Goal: Task Accomplishment & Management: Manage account settings

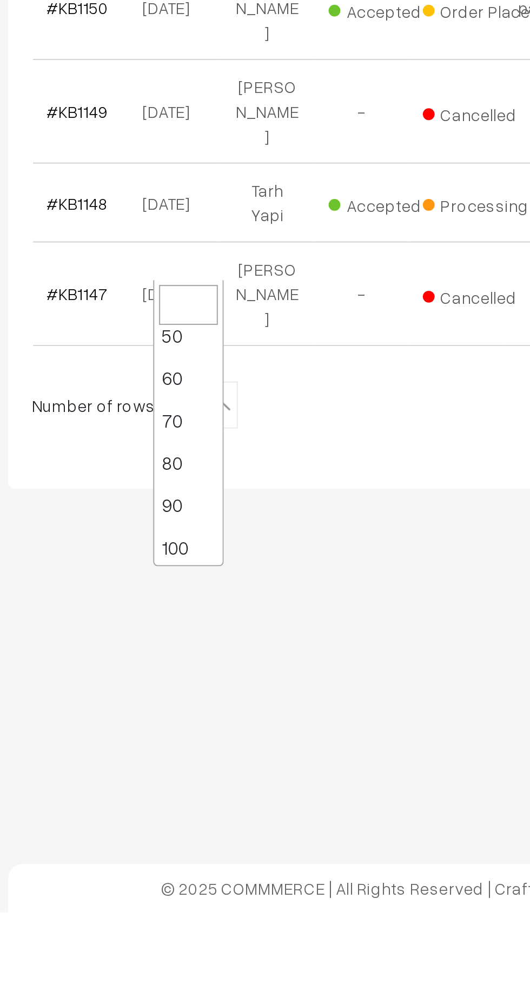
scroll to position [86, 0]
select select "100"
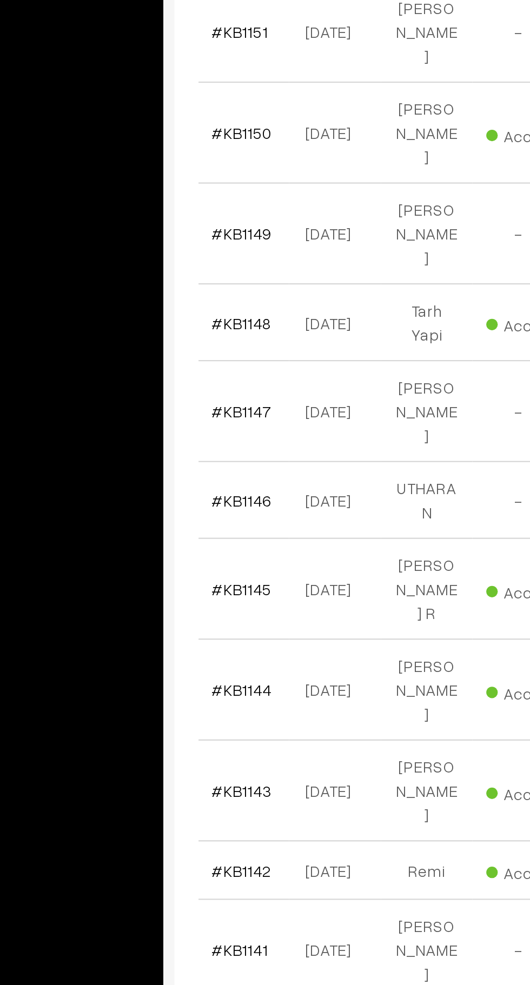
click at [180, 875] on link "#KB1143" at bounding box center [183, 879] width 28 height 9
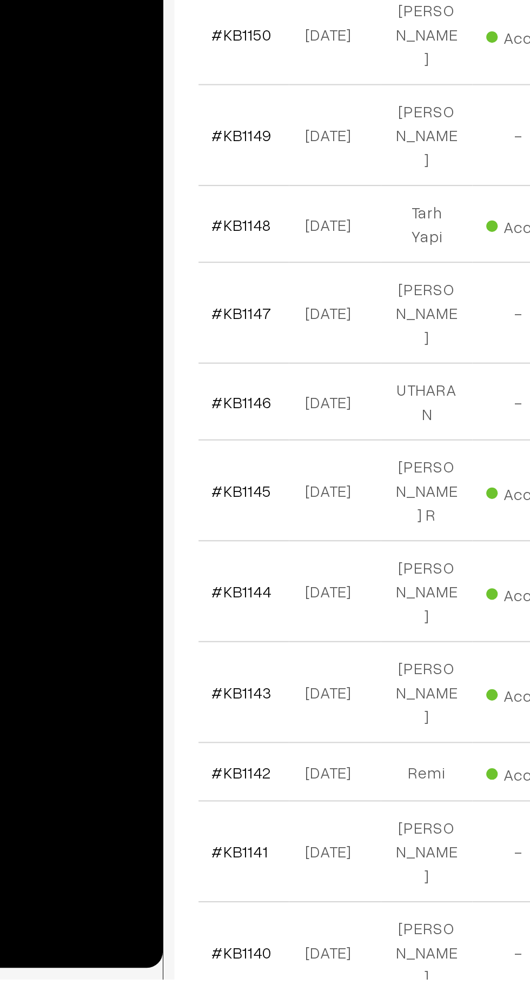
scroll to position [38, 0]
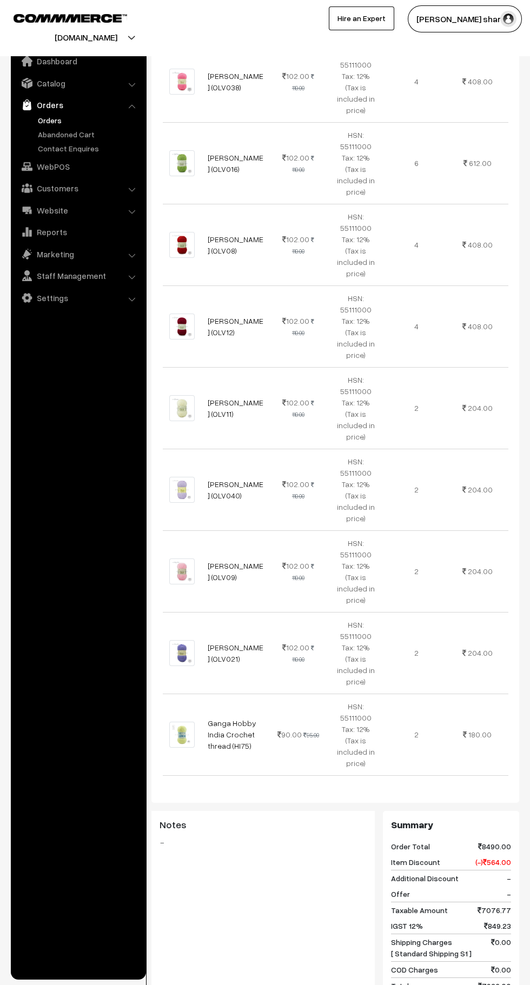
scroll to position [1773, 0]
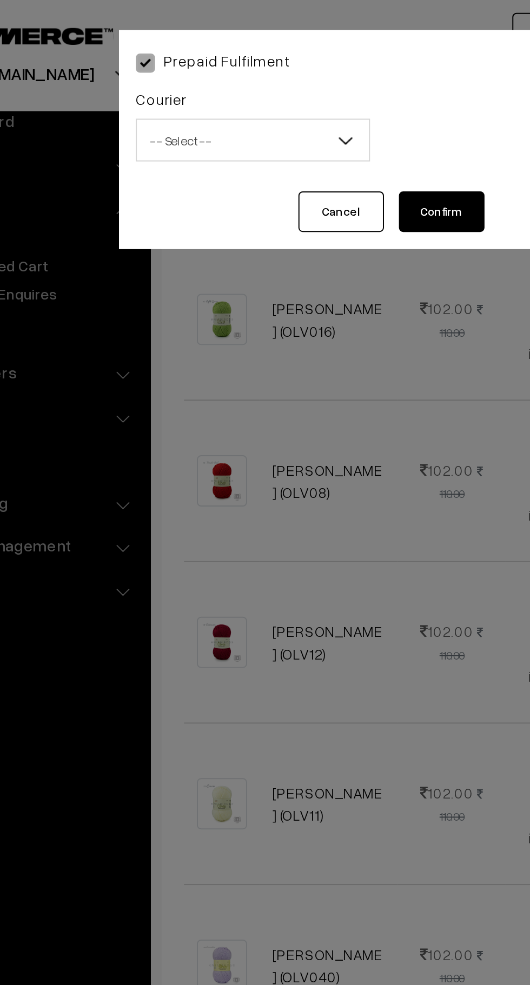
click at [222, 72] on span "-- Select --" at bounding box center [197, 71] width 117 height 19
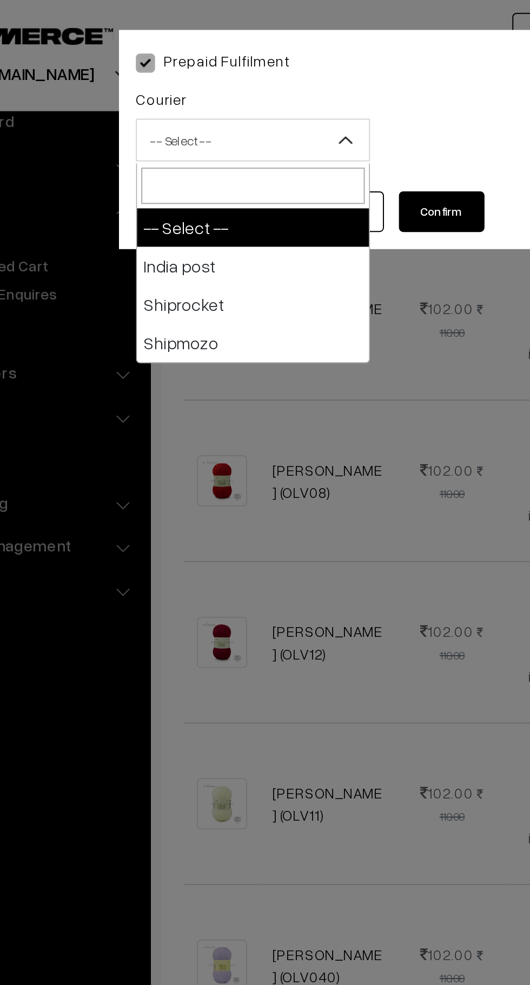
select select "1"
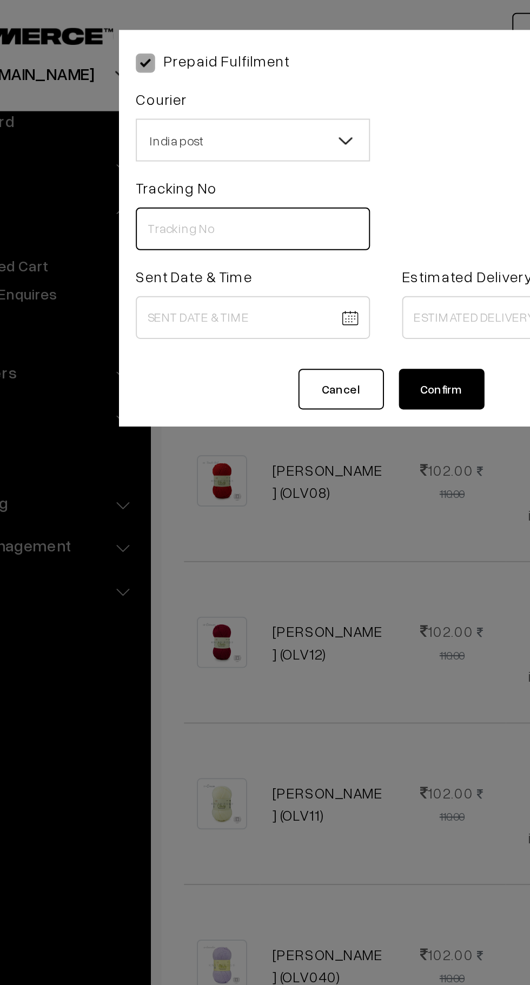
click at [181, 120] on input "text" at bounding box center [197, 116] width 118 height 22
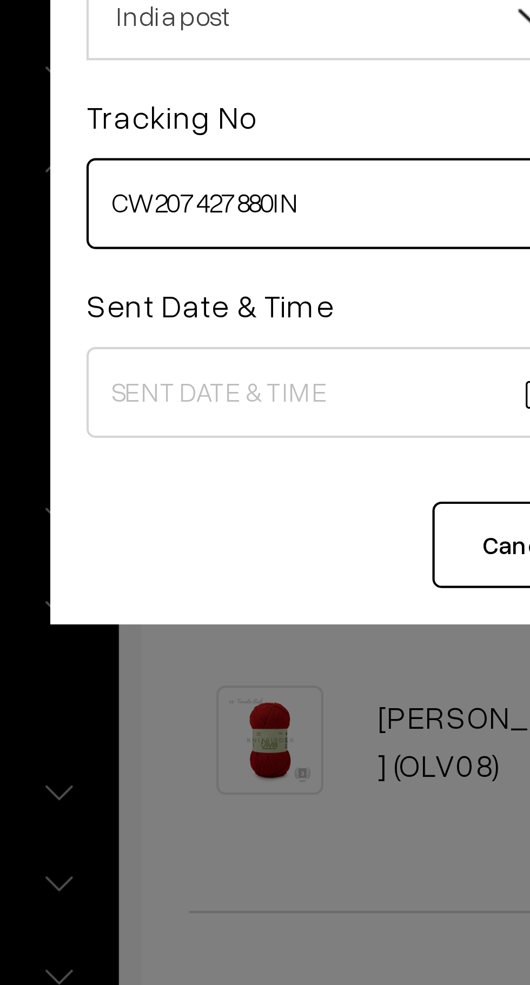
type input "CW207427880IN"
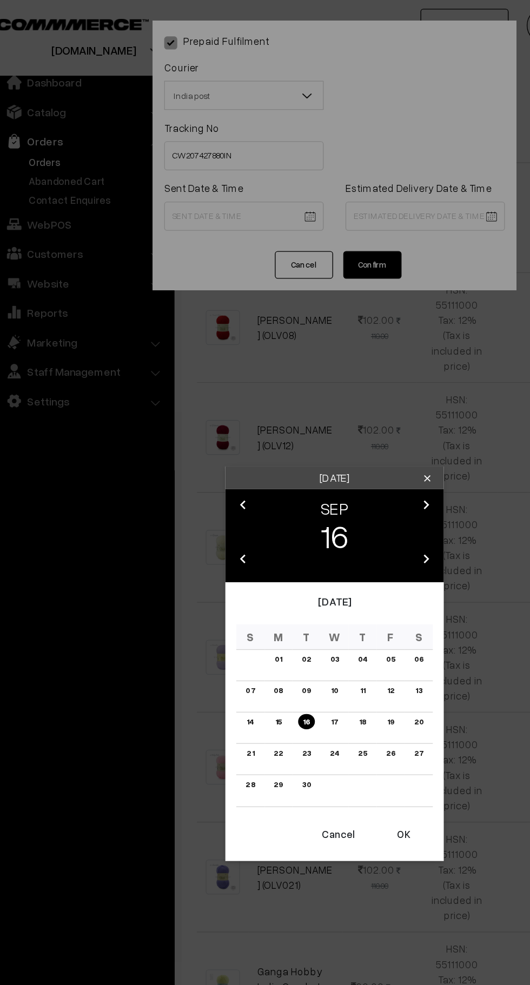
click at [323, 626] on button "OK" at bounding box center [316, 619] width 43 height 24
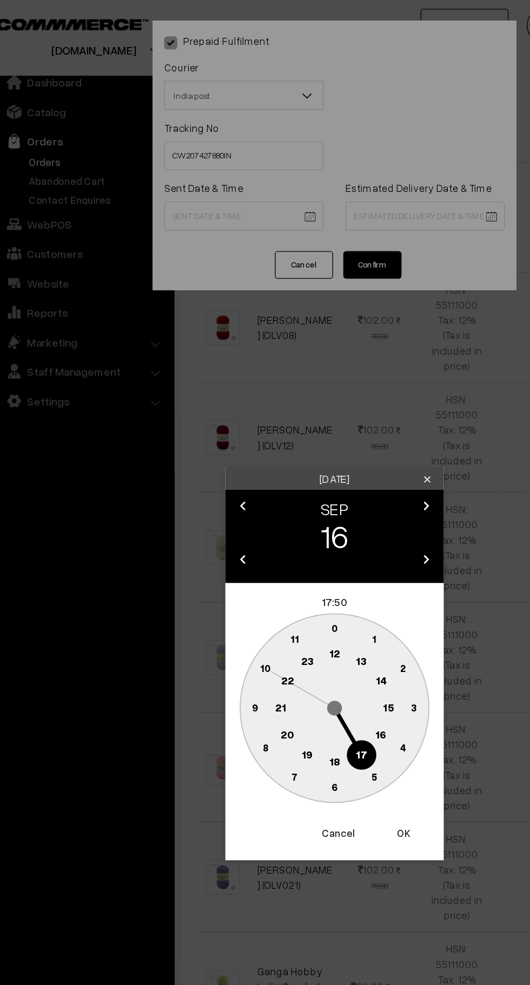
click at [213, 497] on text "10" at bounding box center [214, 495] width 8 height 9
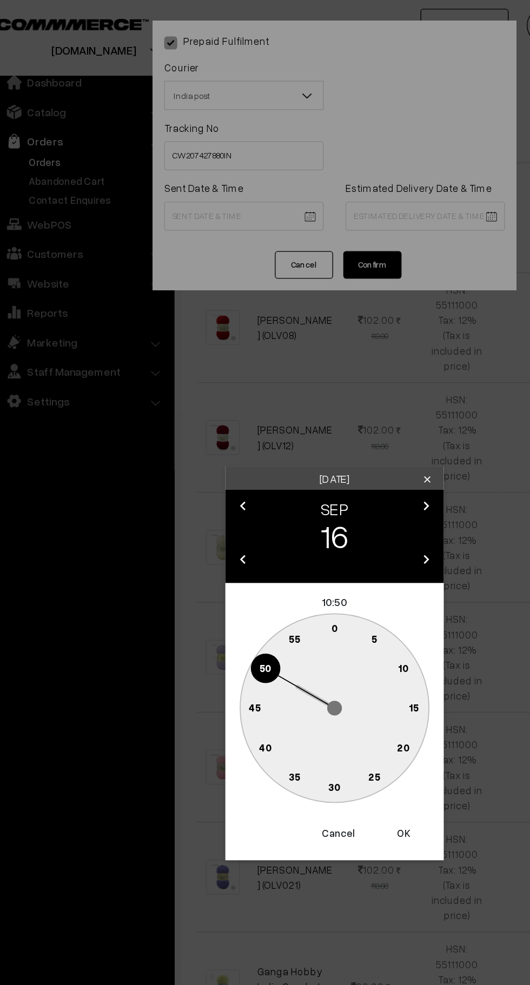
click at [267, 466] on text "0" at bounding box center [265, 466] width 5 height 9
type input "16-09-2025 10:00"
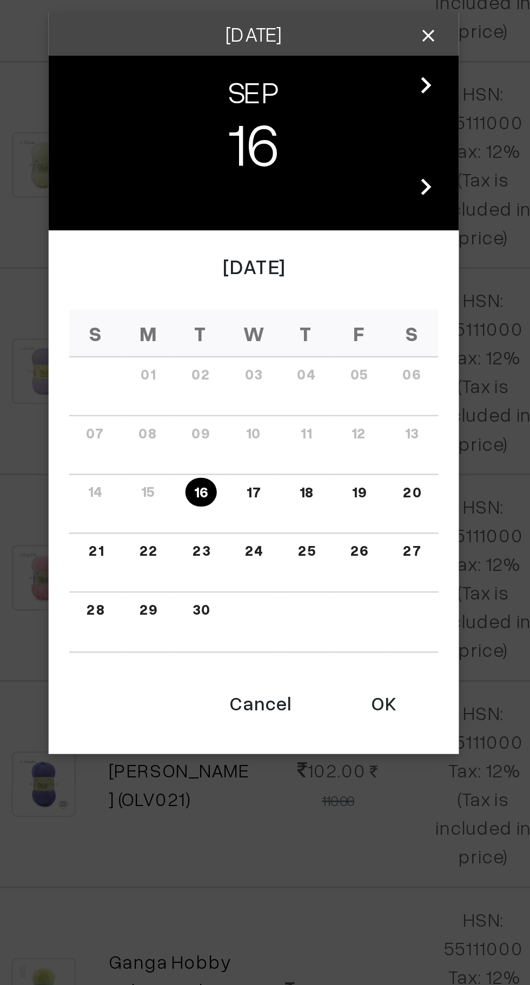
click at [245, 560] on link "23" at bounding box center [243, 558] width 13 height 11
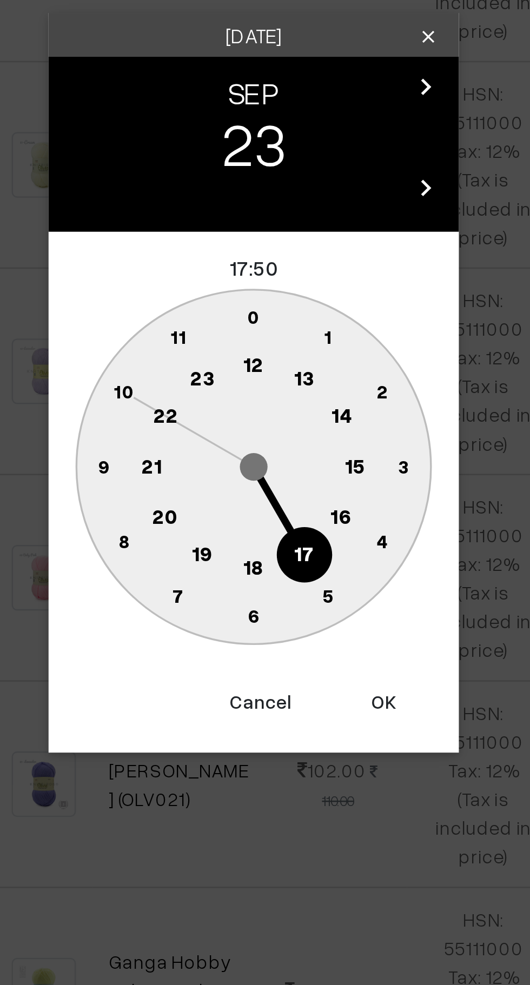
click at [302, 548] on text "16" at bounding box center [299, 545] width 9 height 10
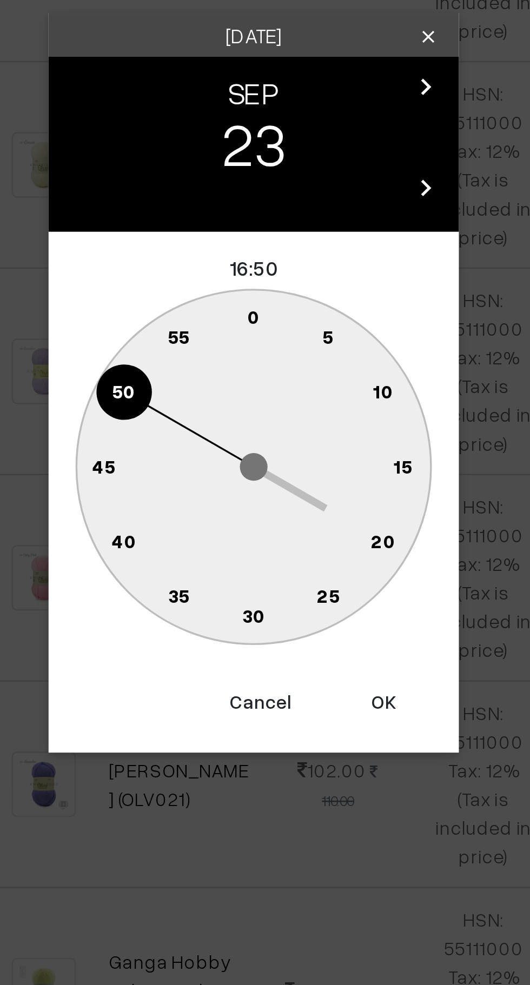
click at [265, 464] on text "0" at bounding box center [265, 466] width 5 height 9
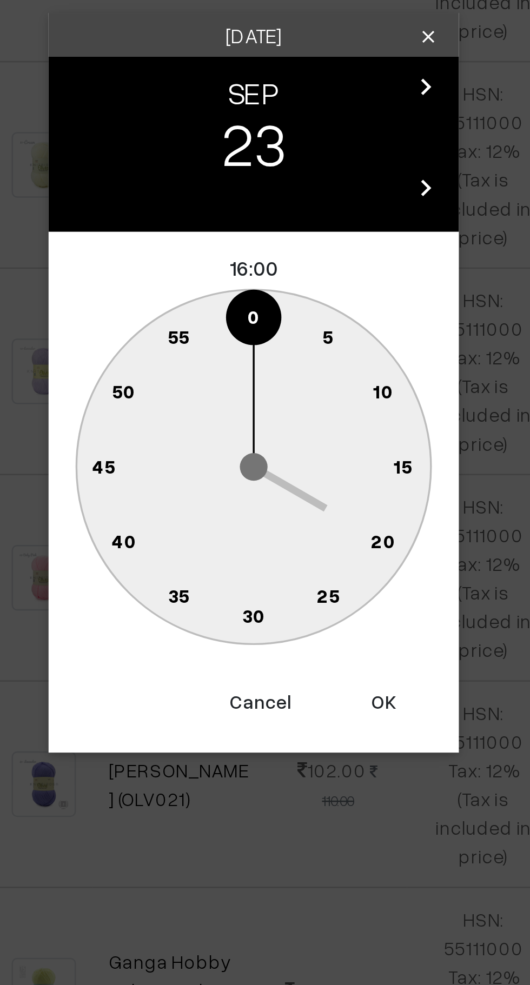
type input "23-09-2025 16:00"
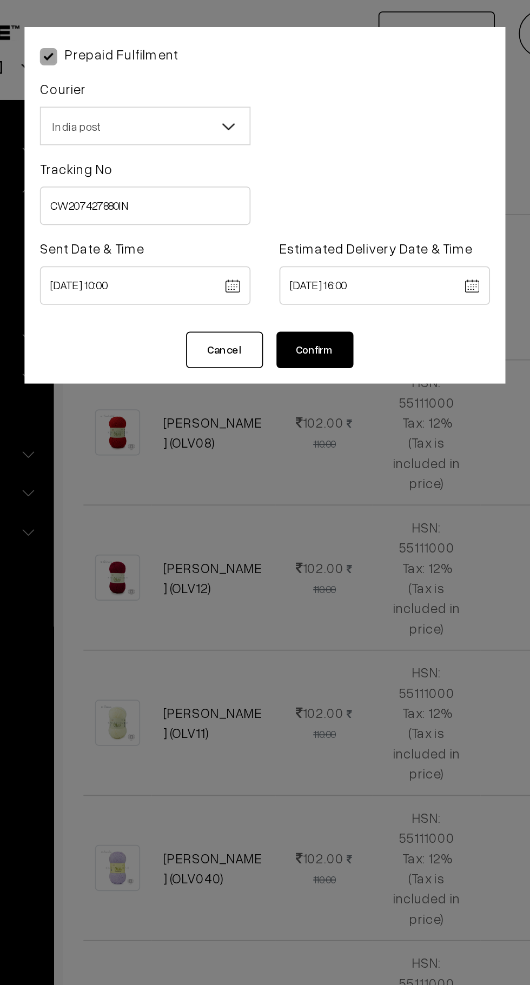
click at [299, 188] on button "Confirm" at bounding box center [292, 196] width 43 height 21
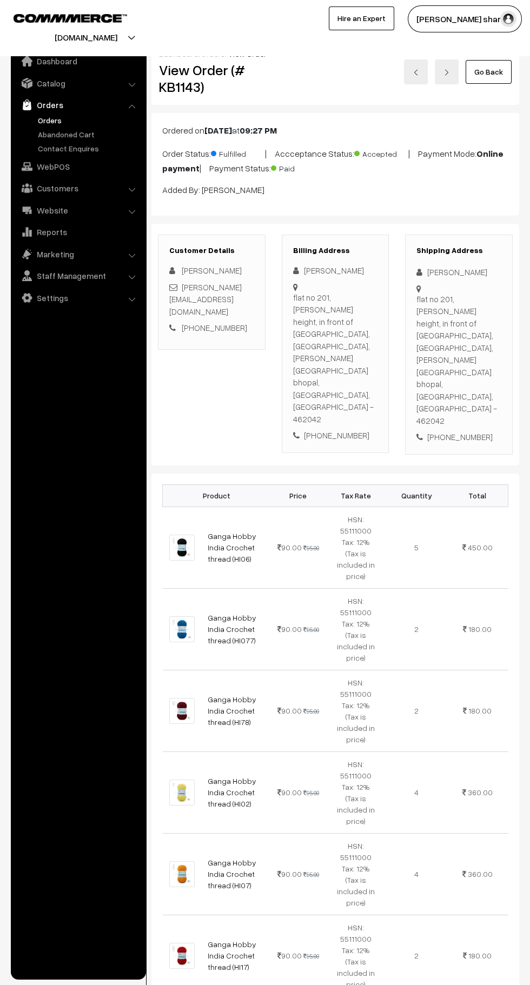
click at [493, 71] on link "Go Back" at bounding box center [488, 72] width 46 height 24
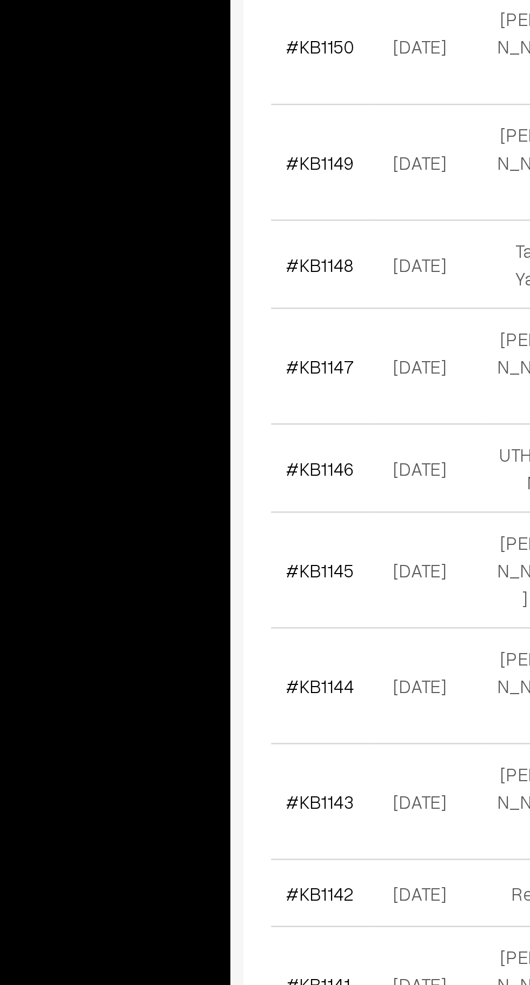
scroll to position [35, 0]
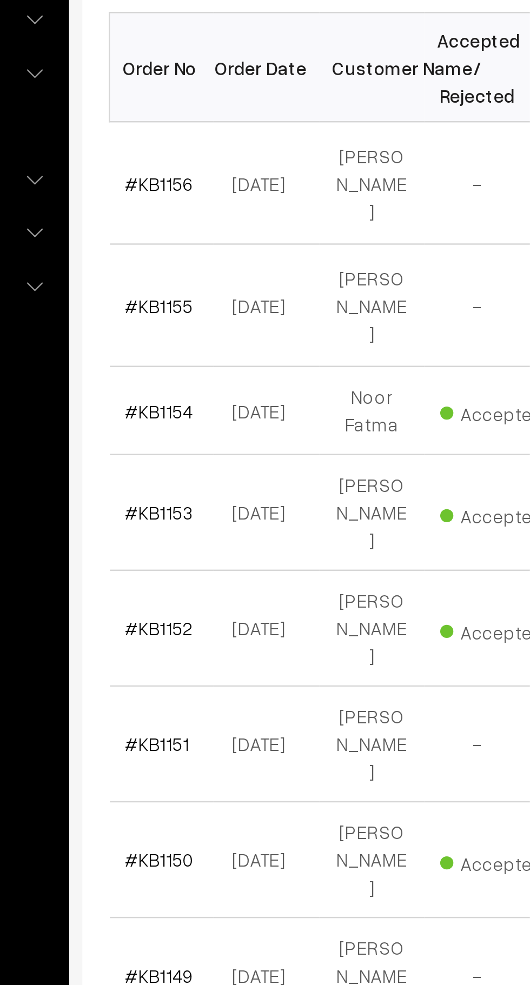
click at [183, 388] on link "#KB1153" at bounding box center [183, 392] width 28 height 9
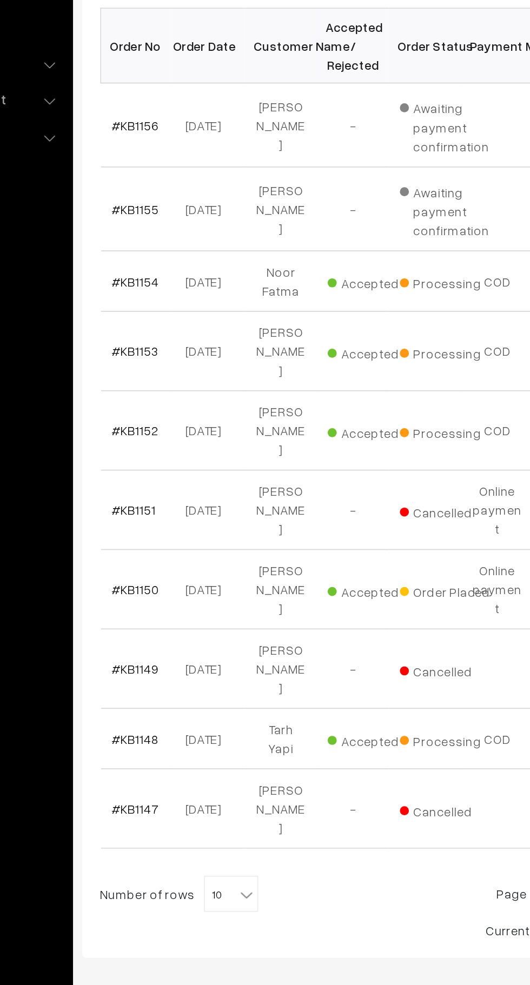
click at [232, 742] on span "10" at bounding box center [240, 753] width 31 height 22
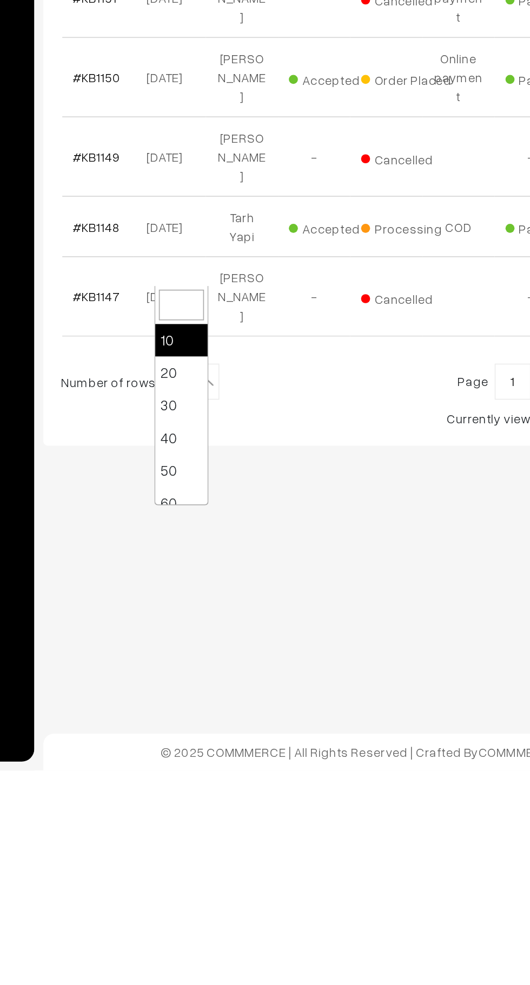
scroll to position [86, 0]
select select "100"
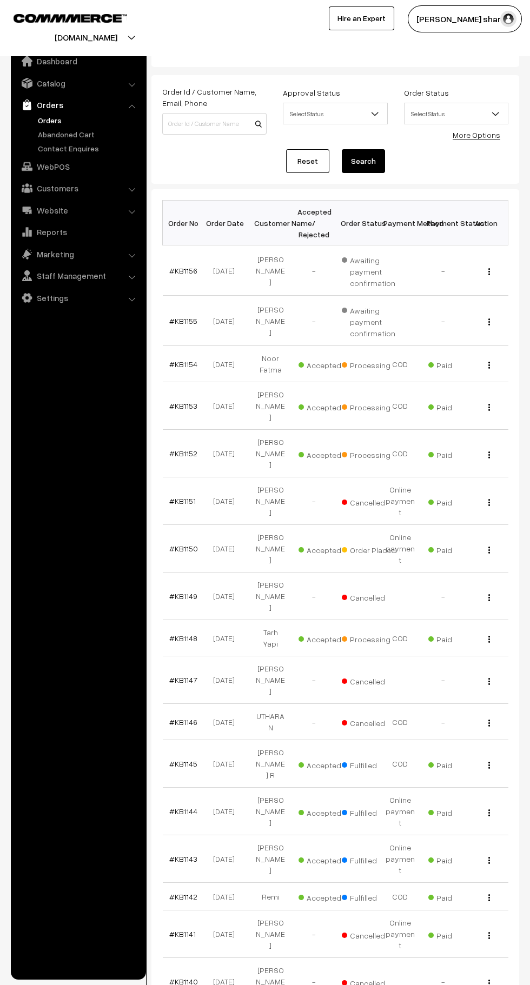
scroll to position [31, 0]
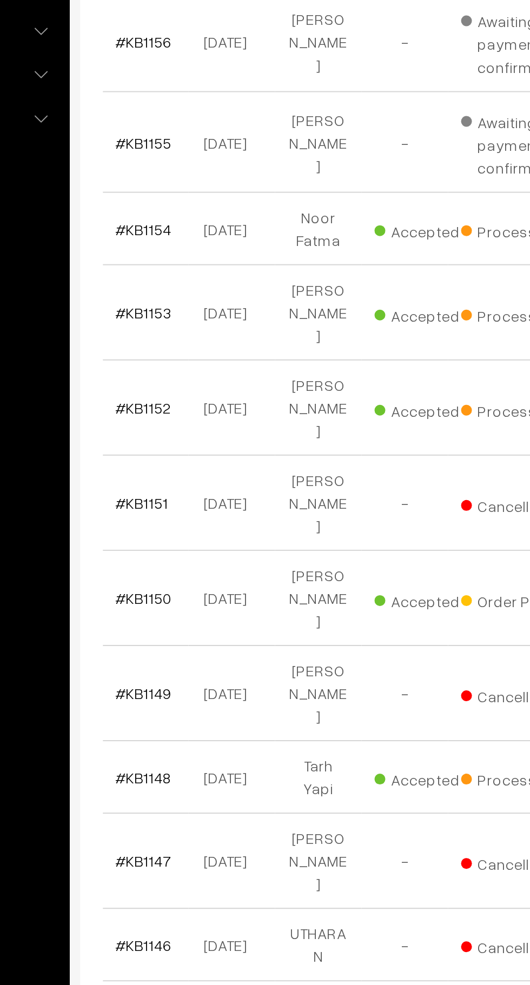
click at [178, 391] on link "#KB1153" at bounding box center [183, 395] width 28 height 9
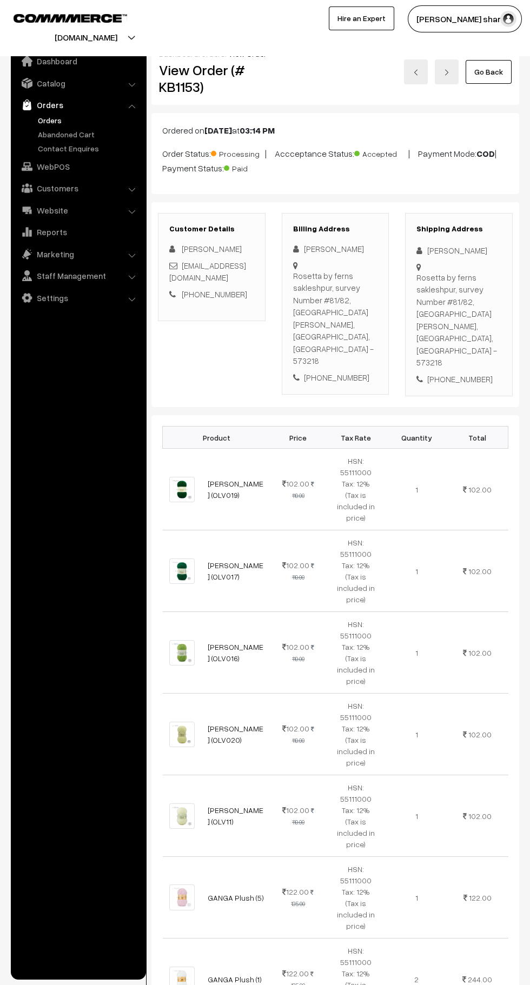
click at [489, 71] on link "Go Back" at bounding box center [488, 72] width 46 height 24
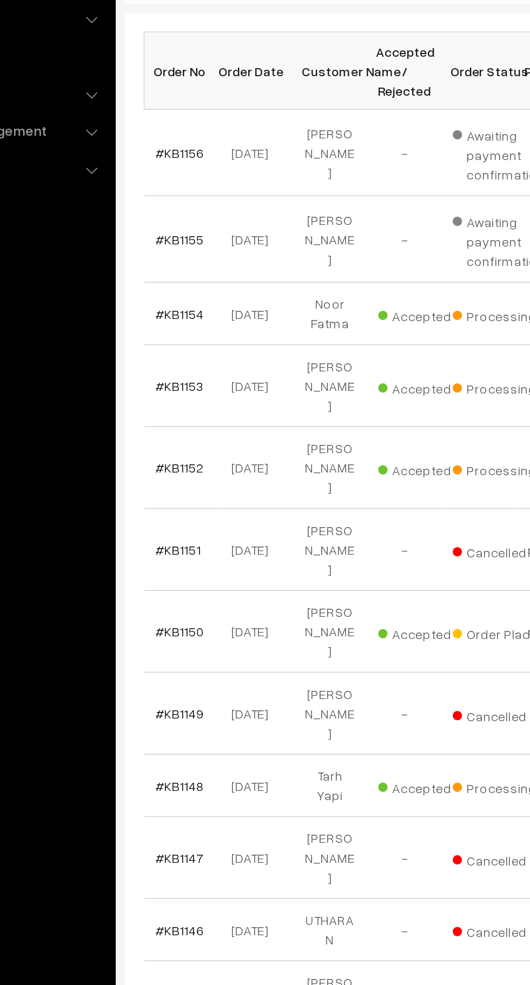
scroll to position [3, 0]
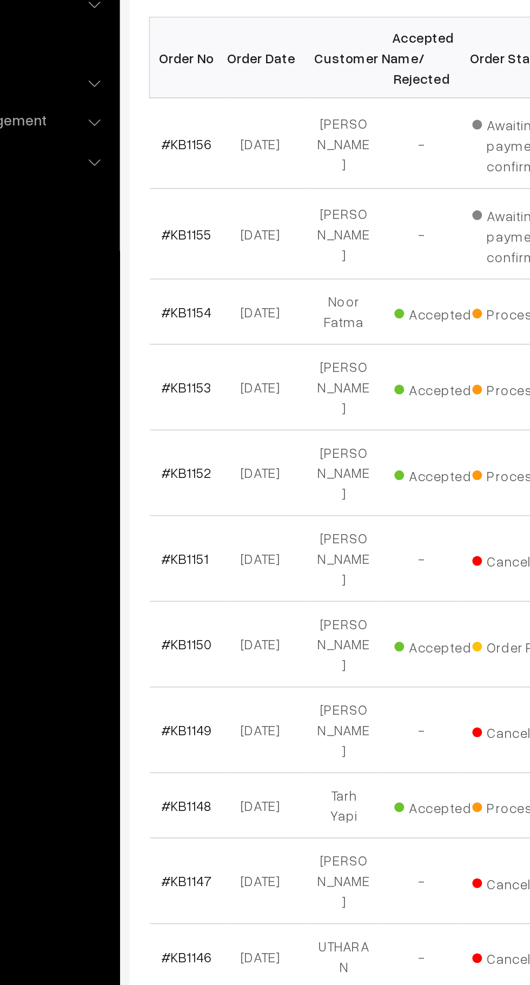
click at [188, 467] on link "#KB1152" at bounding box center [183, 471] width 28 height 9
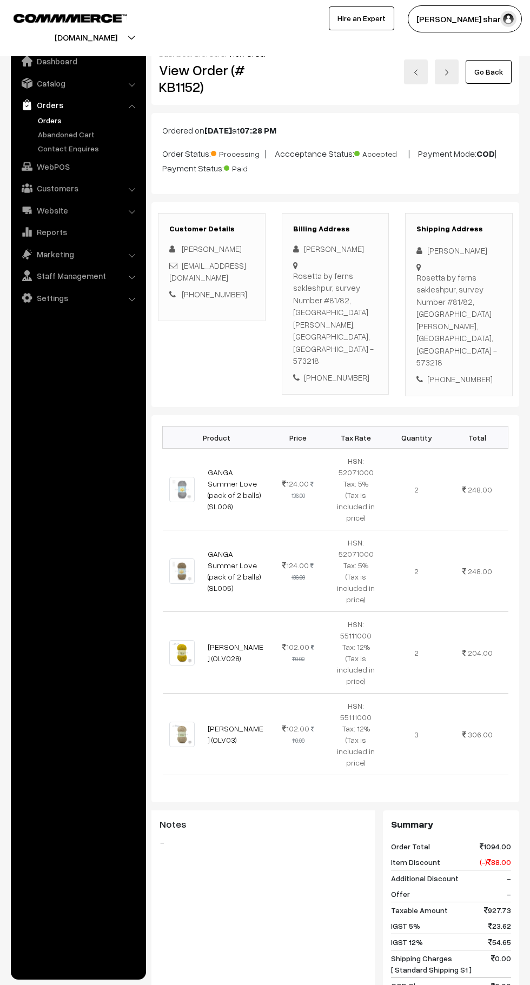
scroll to position [501, 0]
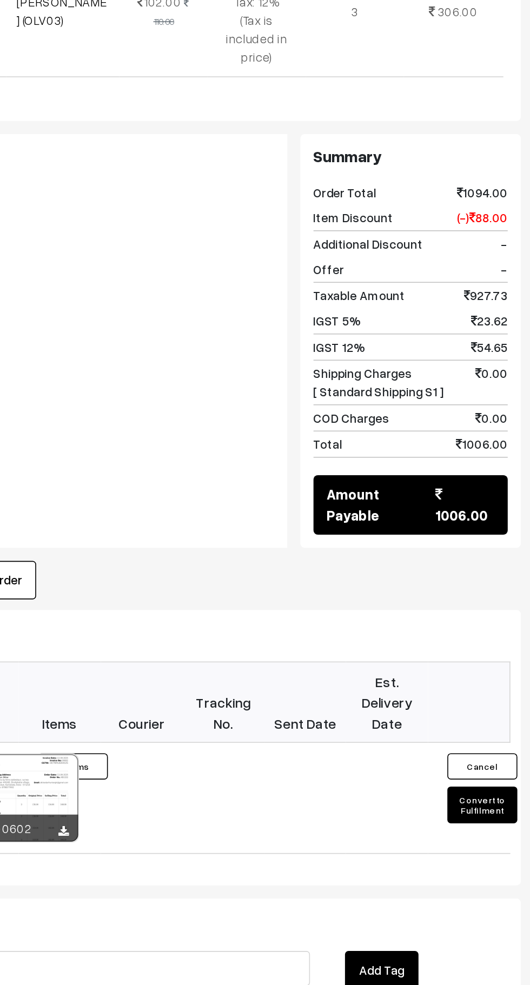
click at [504, 712] on button "Convert to Fulfilment" at bounding box center [494, 723] width 43 height 23
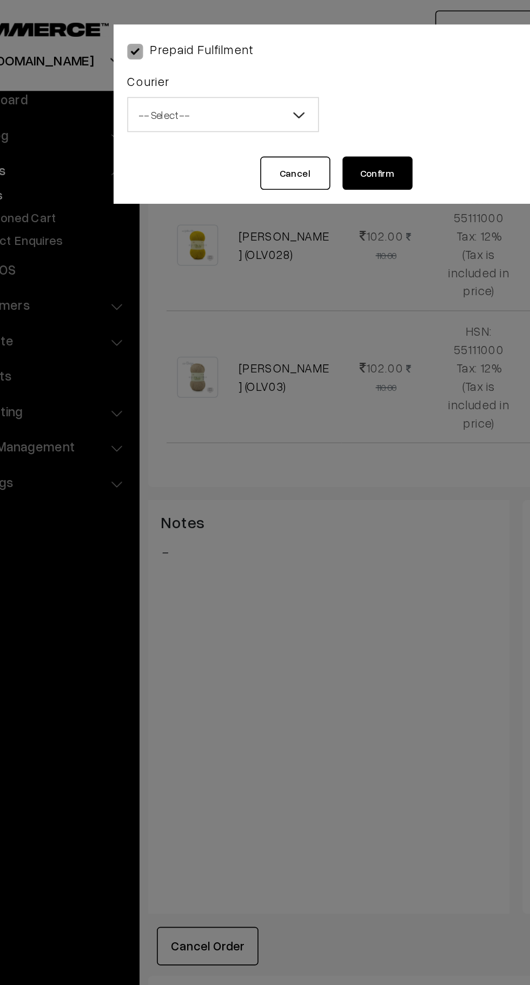
click at [225, 65] on span "-- Select --" at bounding box center [197, 71] width 117 height 19
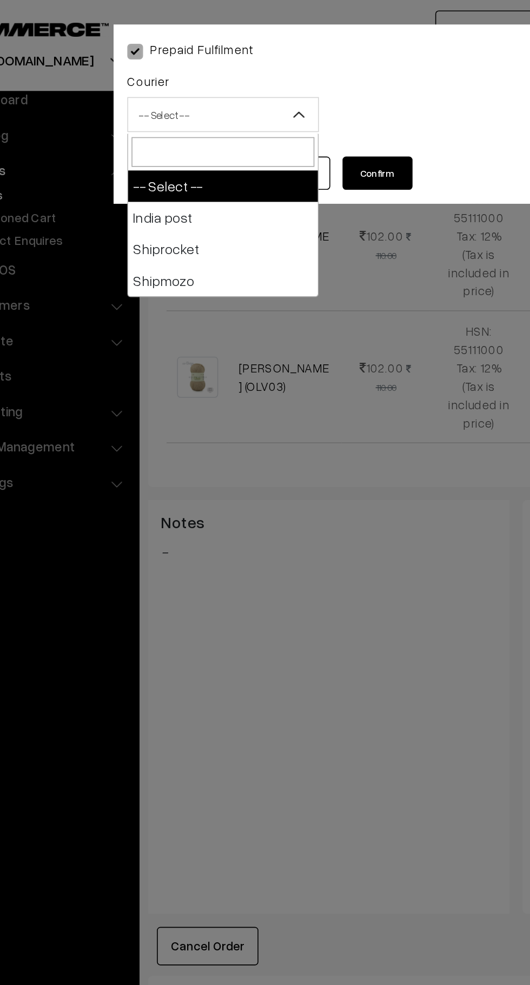
select select "1"
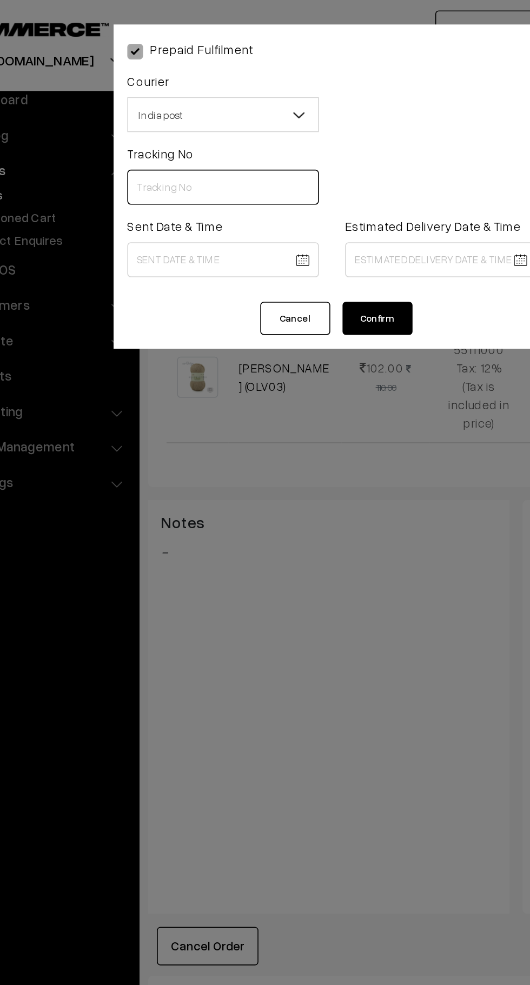
click at [192, 117] on input "text" at bounding box center [197, 116] width 118 height 22
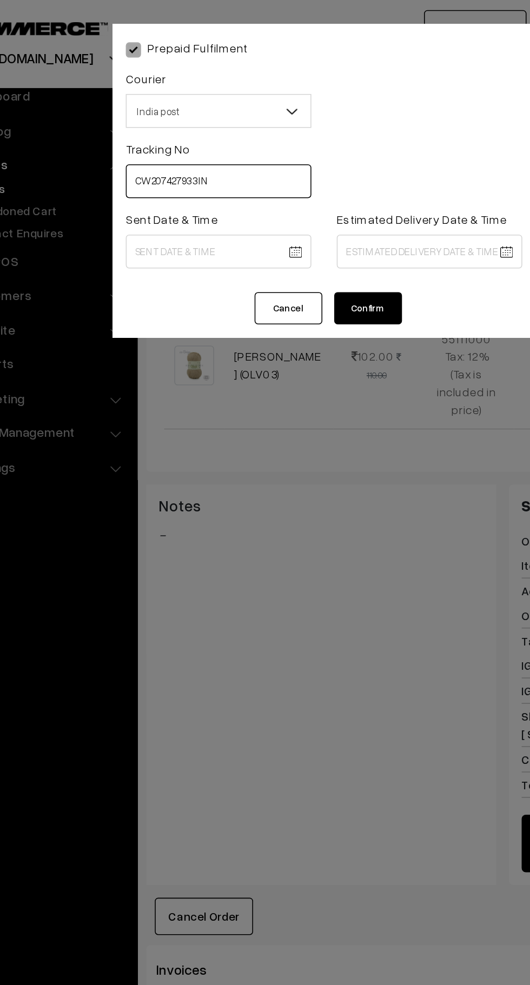
type input "CW207427933IN"
click at [222, 162] on body "Thank you for showing interest. Our team will call you shortly. Close knitbirds…" at bounding box center [265, 273] width 530 height 1549
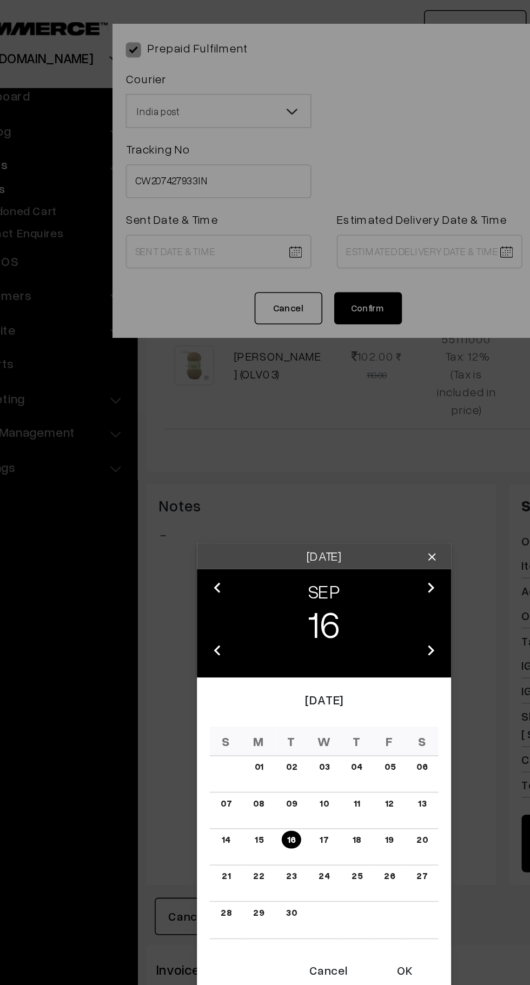
scroll to position [419, 0]
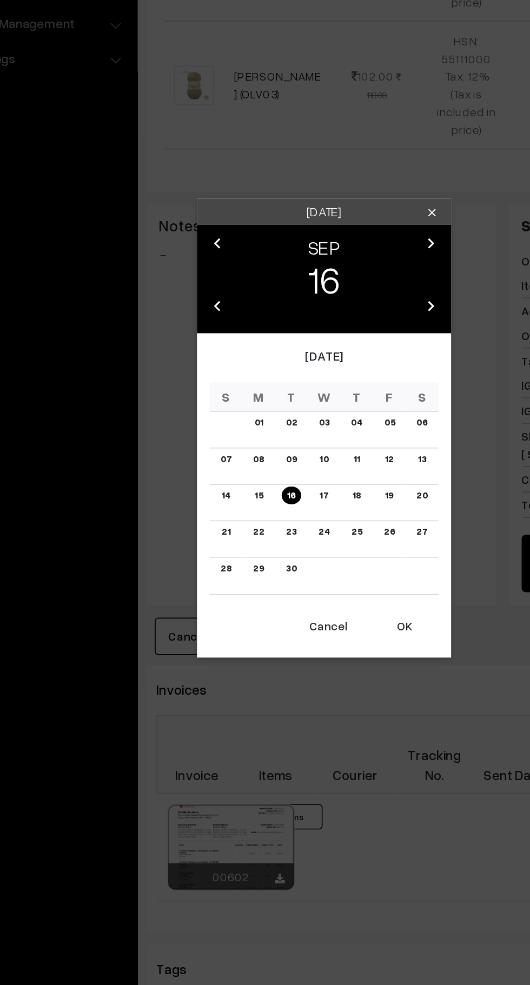
click at [325, 659] on button "OK" at bounding box center [316, 661] width 43 height 24
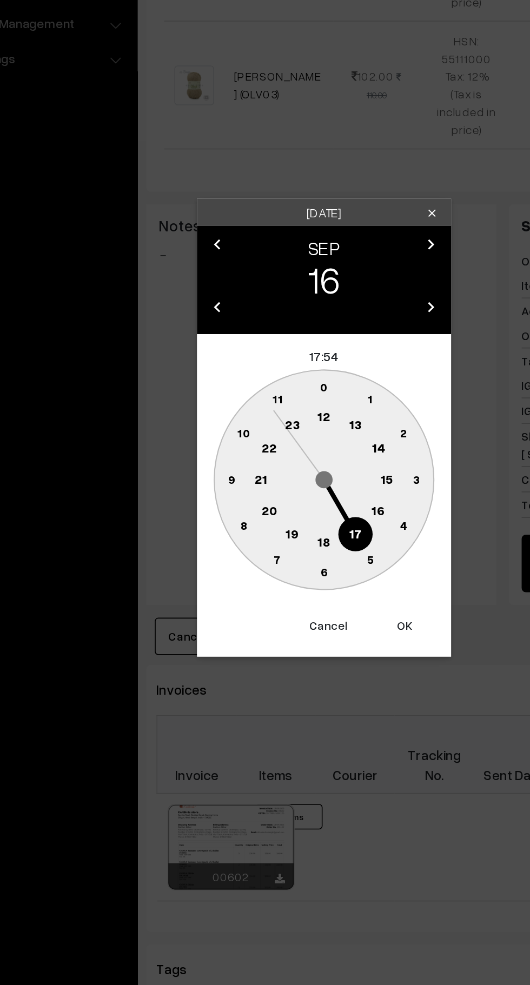
click at [212, 539] on text "10" at bounding box center [214, 536] width 8 height 9
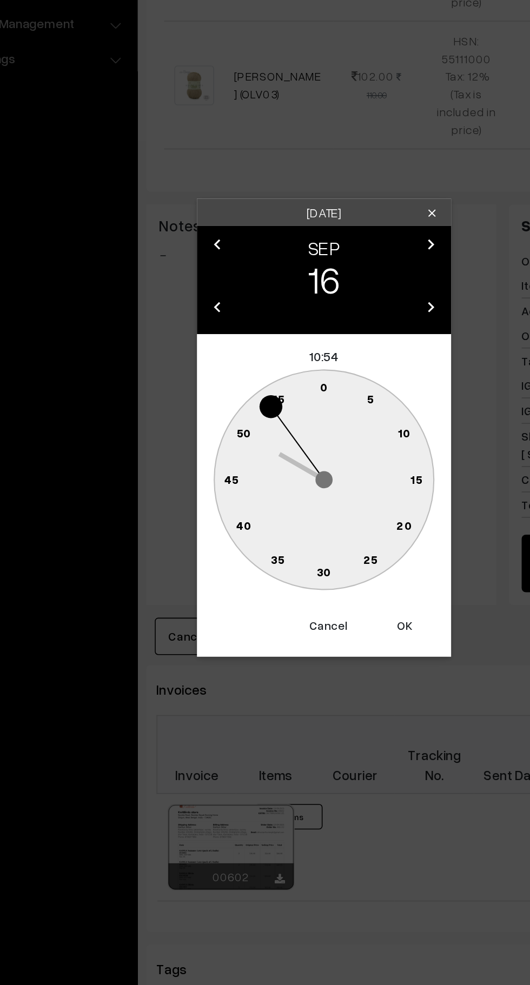
click at [269, 510] on circle at bounding box center [271, 509] width 15 height 15
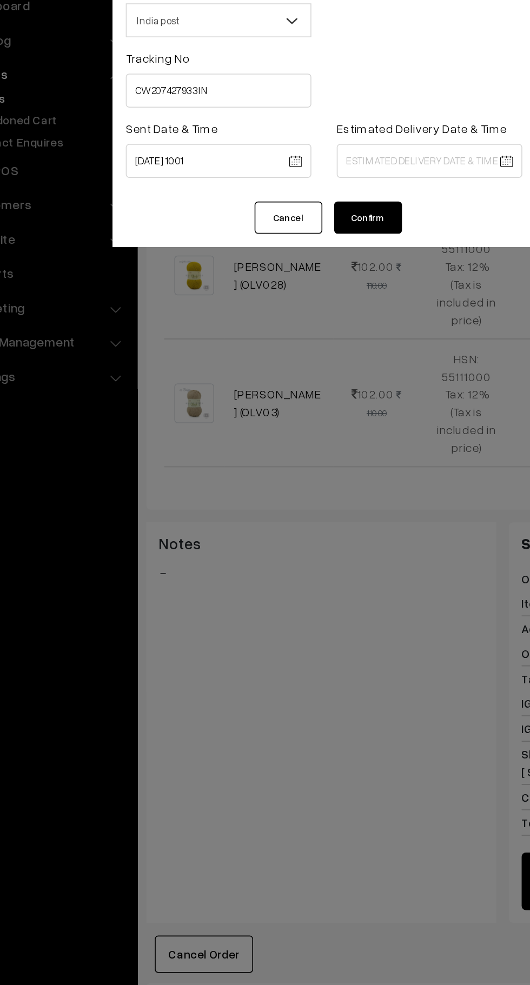
click at [203, 163] on body "Thank you for showing interest. Our team will call you shortly. Close knitbirds…" at bounding box center [265, 355] width 530 height 1549
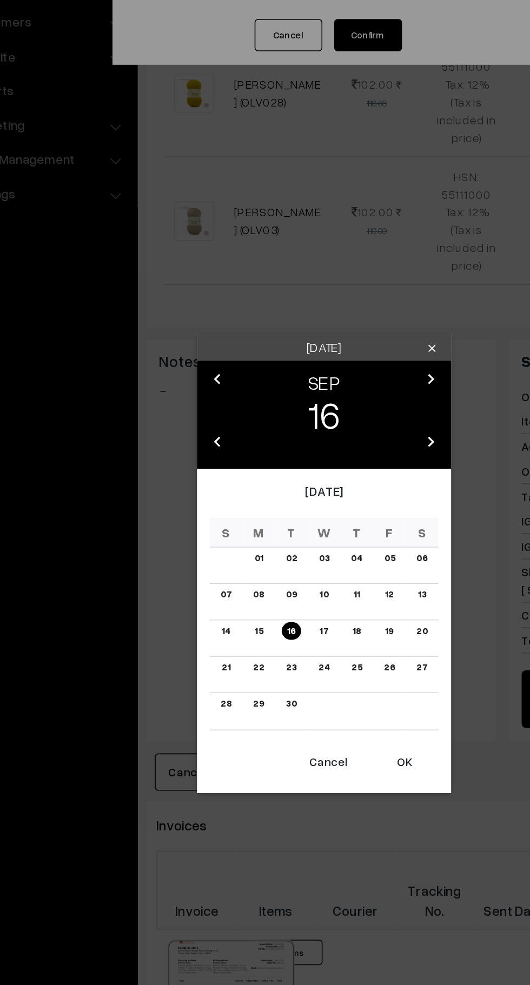
click at [320, 667] on button "OK" at bounding box center [316, 661] width 43 height 24
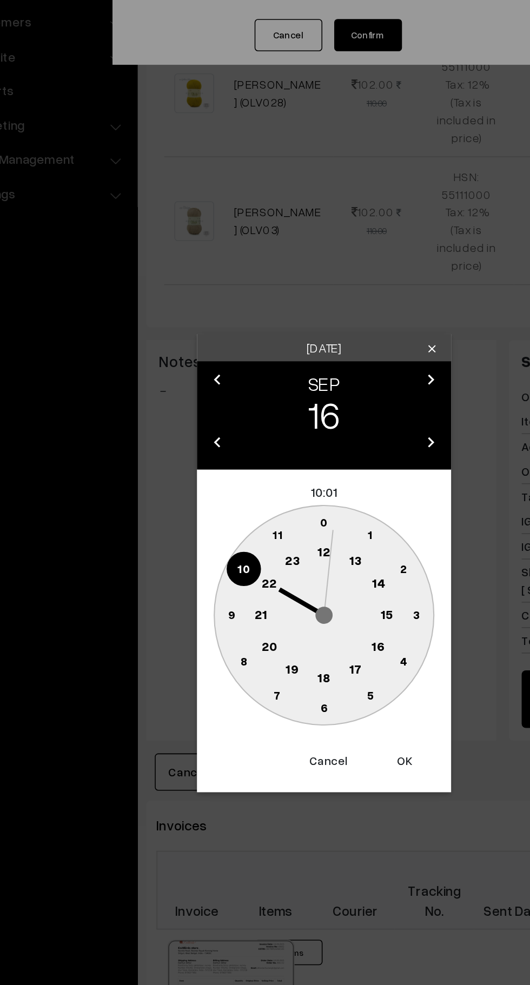
click at [213, 537] on text "10" at bounding box center [214, 536] width 8 height 9
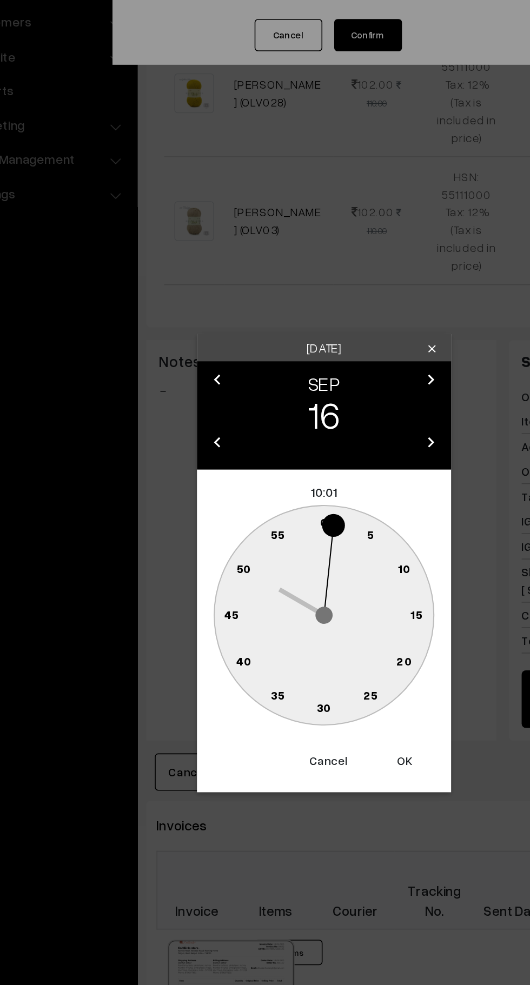
click at [264, 504] on text "0" at bounding box center [265, 507] width 5 height 9
type input "16-09-2025 10:00"
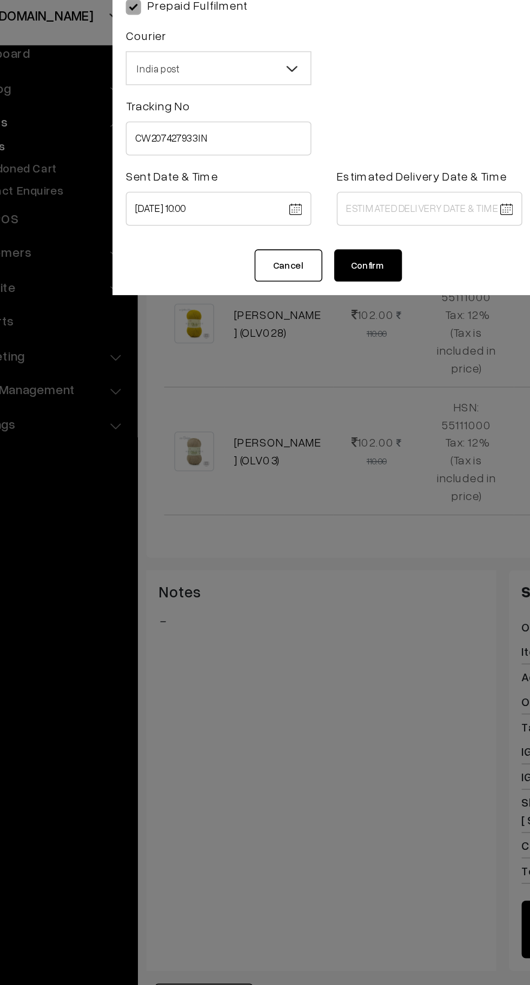
click at [318, 165] on body "Thank you for showing interest. Our team will call you shortly. Close knitbirds…" at bounding box center [265, 355] width 530 height 1549
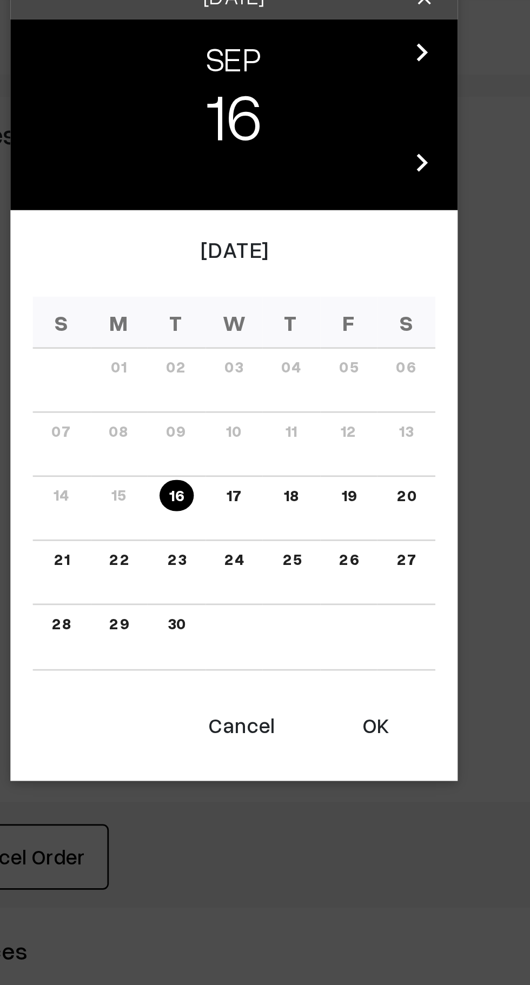
click at [244, 564] on link "23" at bounding box center [243, 558] width 13 height 11
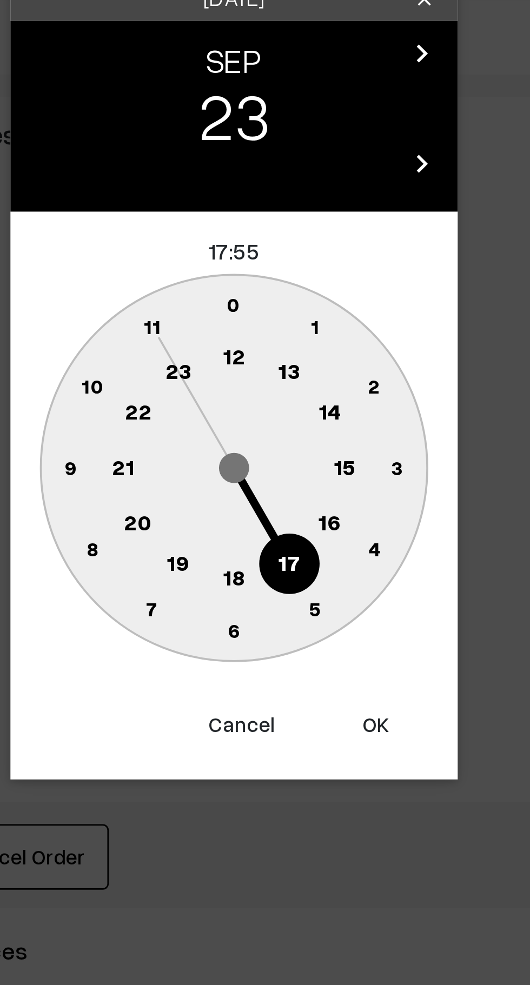
click at [301, 550] on circle at bounding box center [300, 546] width 22 height 22
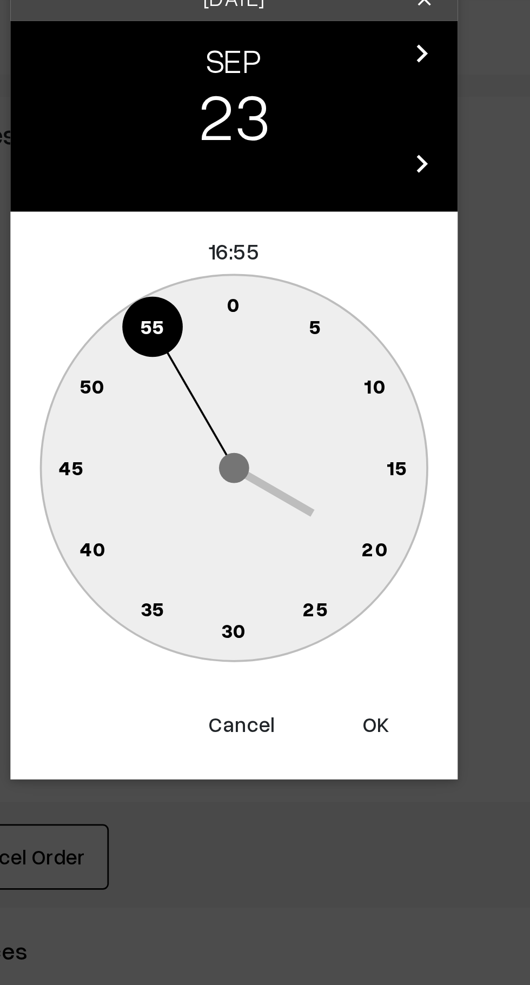
click at [265, 466] on text "0" at bounding box center [265, 466] width 5 height 9
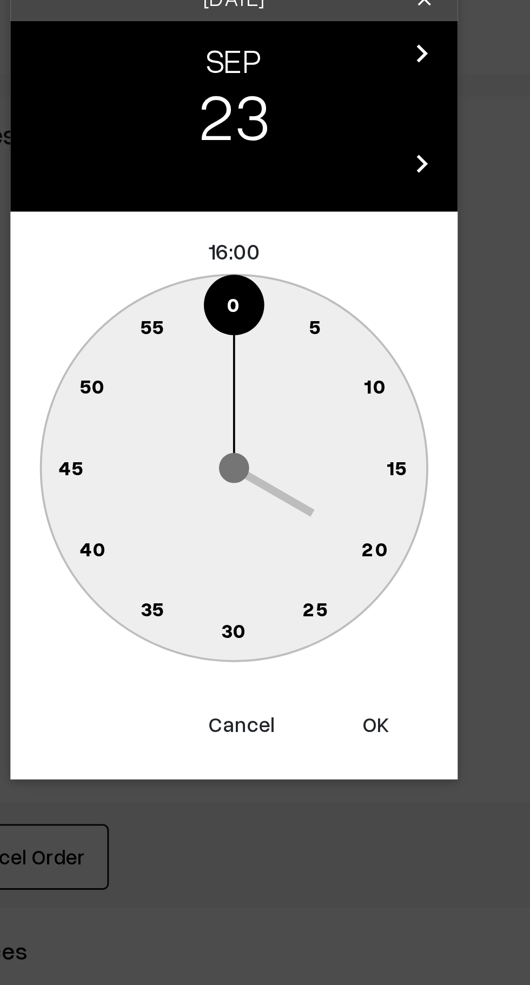
type input "23-09-2025 16:00"
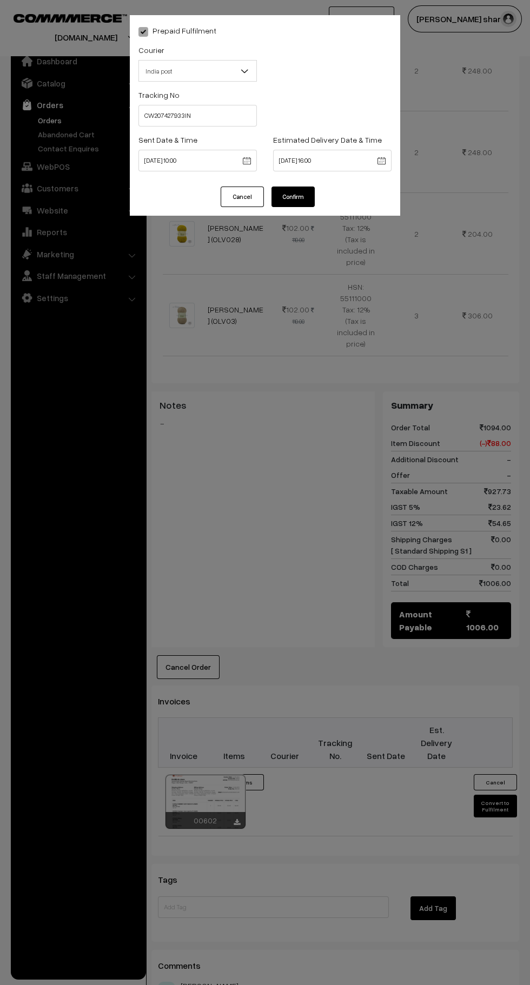
click at [309, 197] on button "Confirm" at bounding box center [292, 196] width 43 height 21
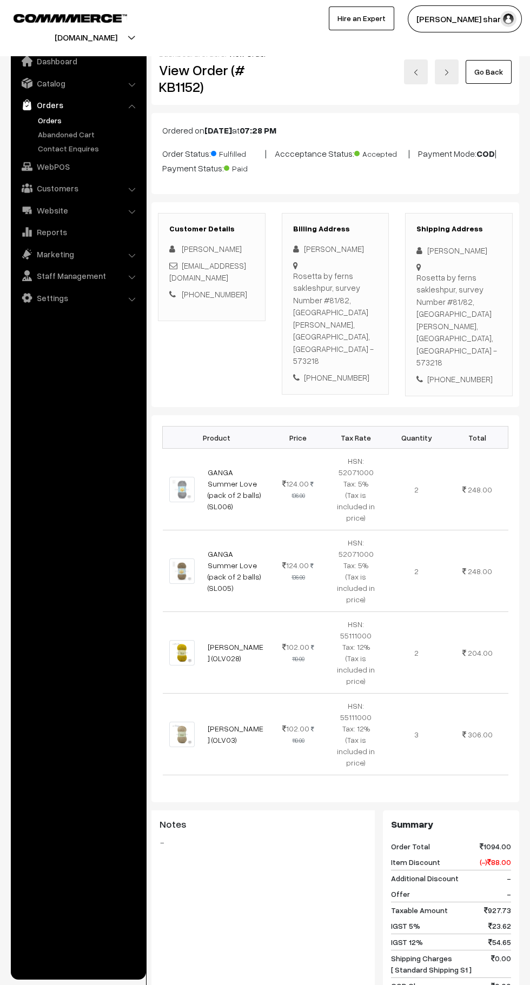
click at [497, 80] on link "Go Back" at bounding box center [488, 72] width 46 height 24
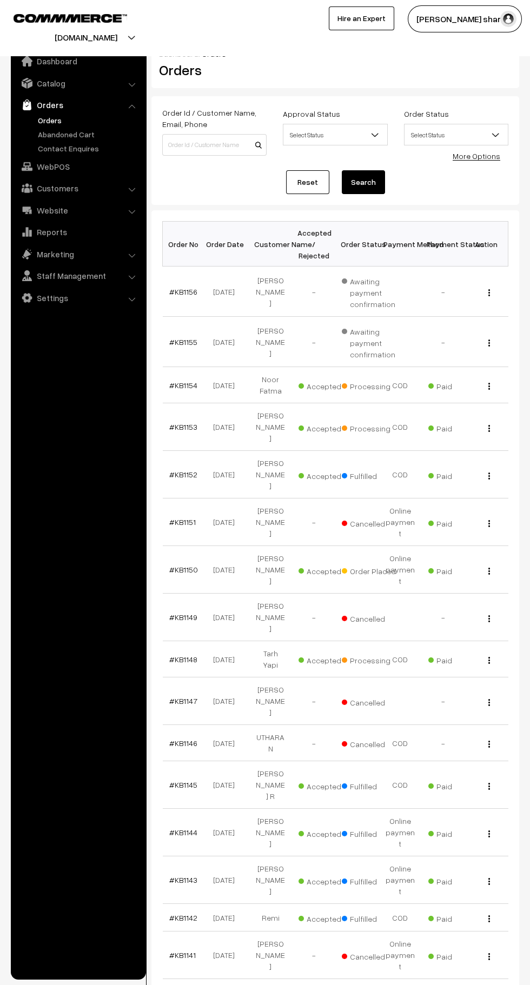
click at [505, 451] on td "View" at bounding box center [486, 475] width 43 height 48
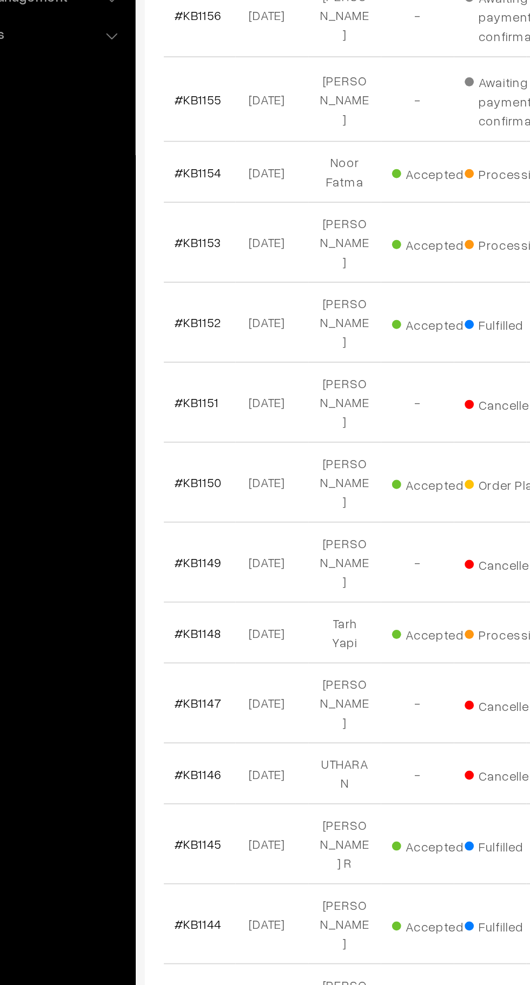
click at [181, 650] on link "#KB1148" at bounding box center [183, 654] width 28 height 9
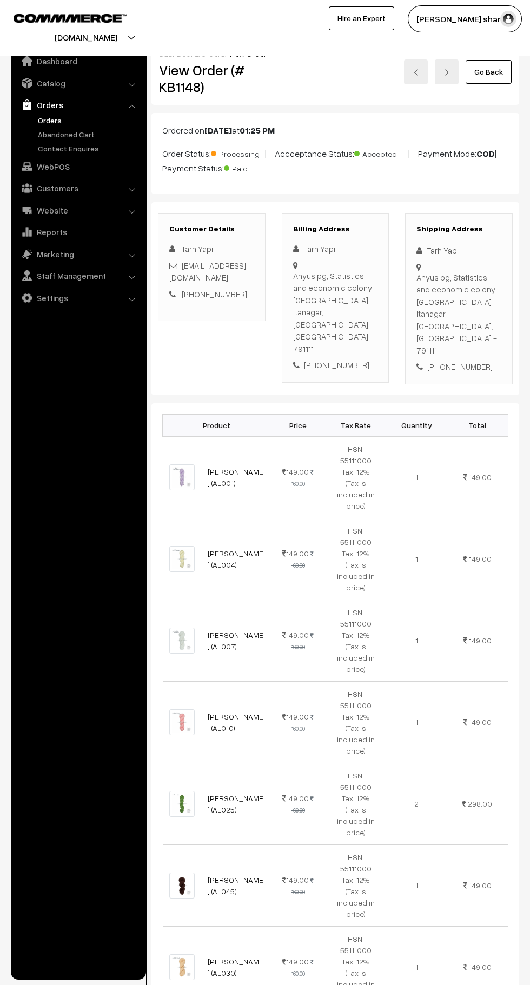
click at [498, 79] on link "Go Back" at bounding box center [488, 72] width 46 height 24
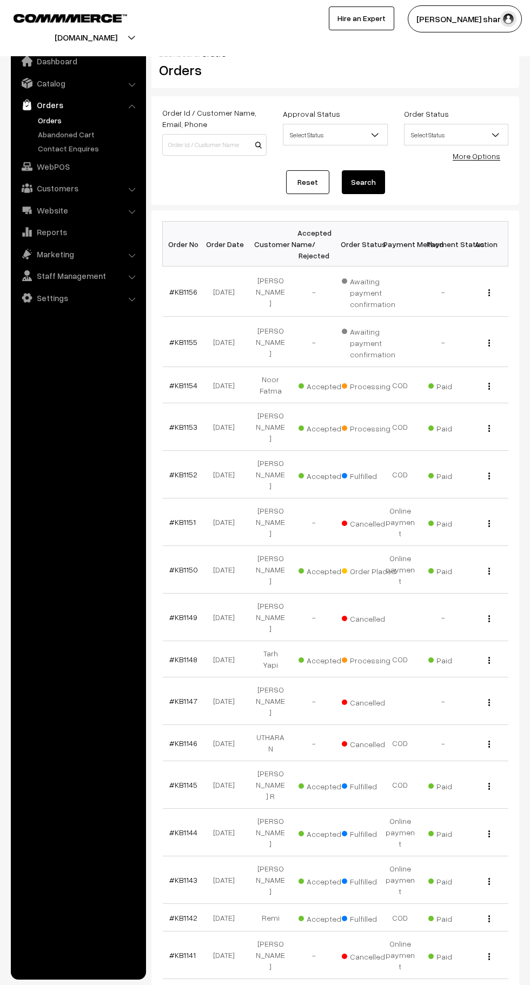
scroll to position [9, 0]
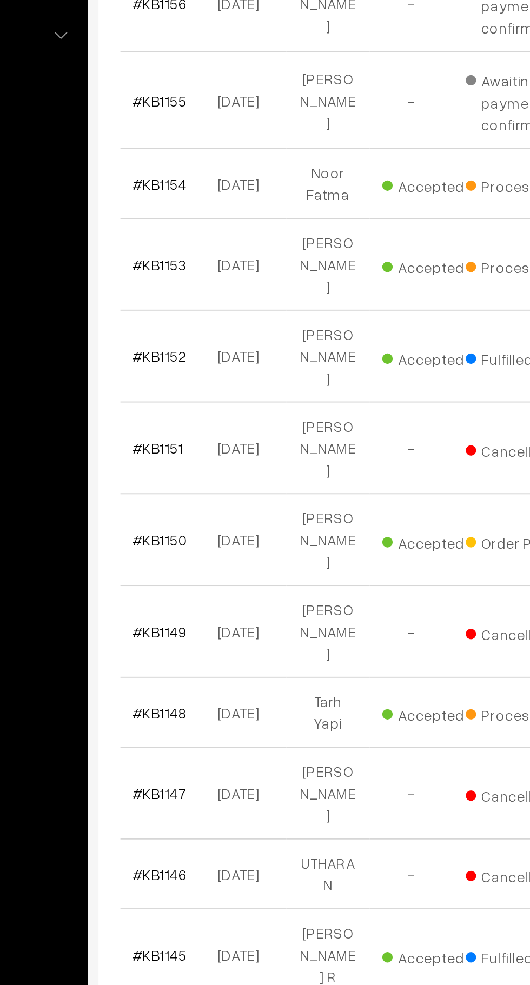
click at [186, 377] on link "#KB1154" at bounding box center [183, 376] width 28 height 9
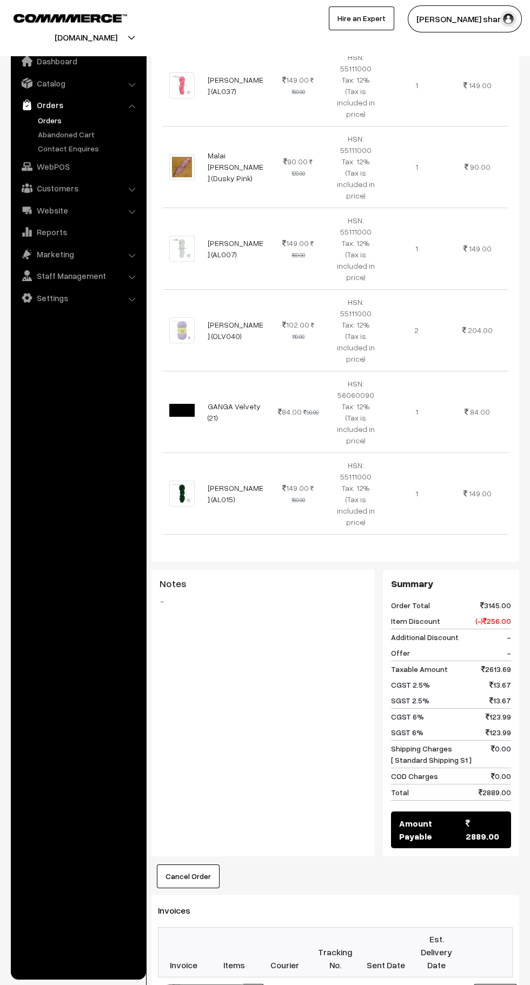
scroll to position [1353, 0]
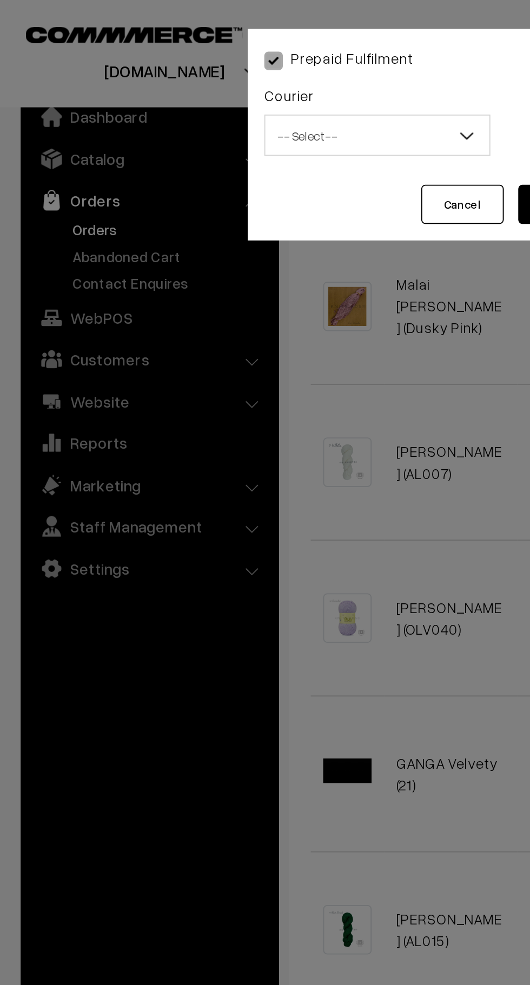
click at [208, 70] on span "-- Select --" at bounding box center [197, 71] width 117 height 19
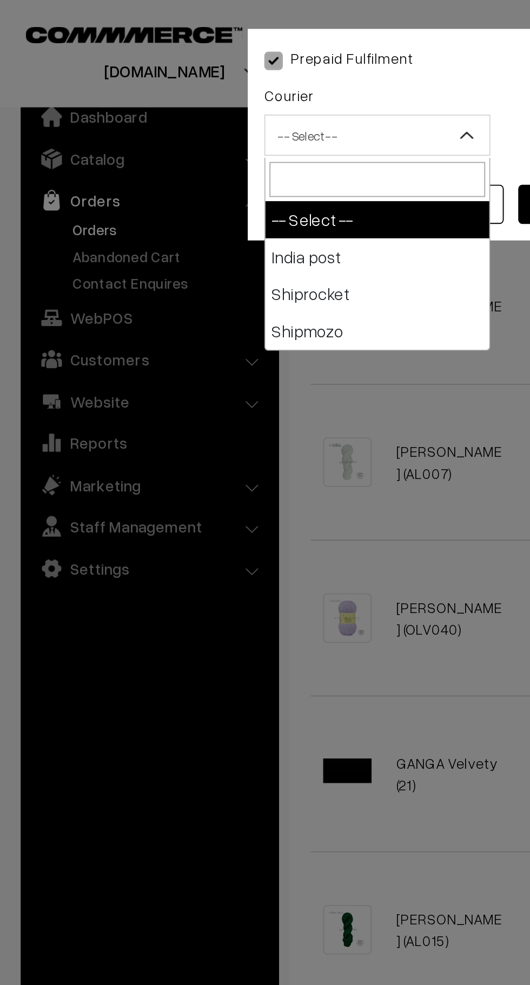
select select "1"
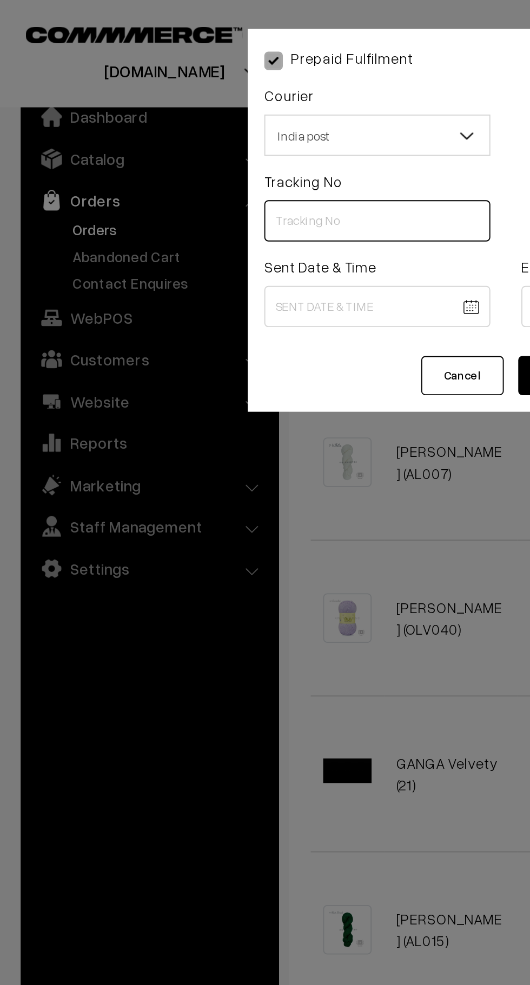
click at [183, 114] on input "text" at bounding box center [197, 116] width 118 height 22
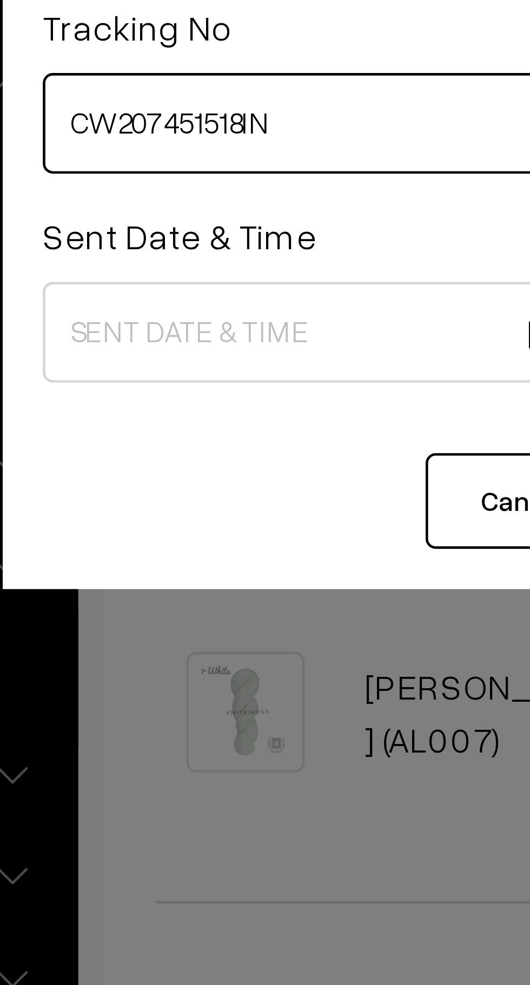
type input "CW207451518IN"
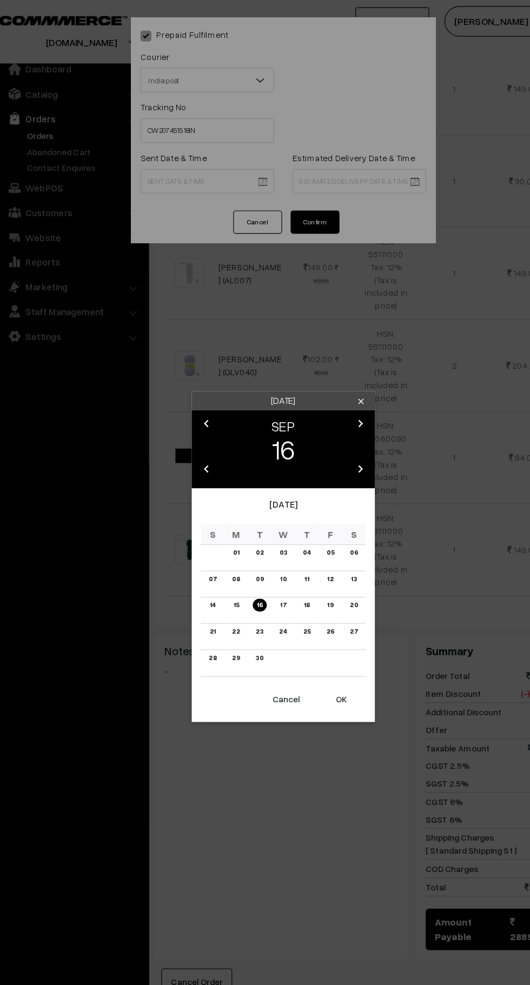
click at [325, 629] on button "OK" at bounding box center [316, 619] width 43 height 24
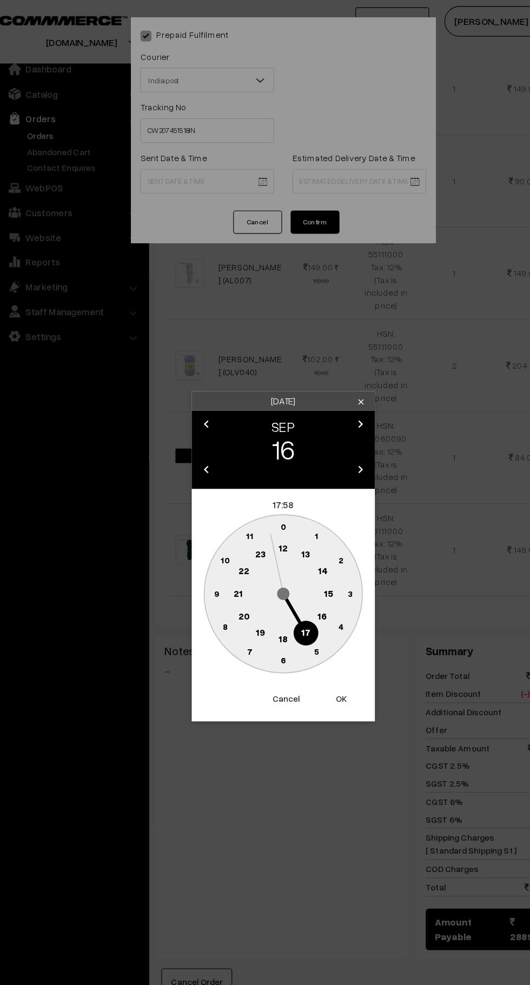
click at [215, 500] on text "10" at bounding box center [214, 495] width 8 height 9
click at [264, 466] on text "0" at bounding box center [265, 466] width 5 height 9
type input "16-09-2025 10:00"
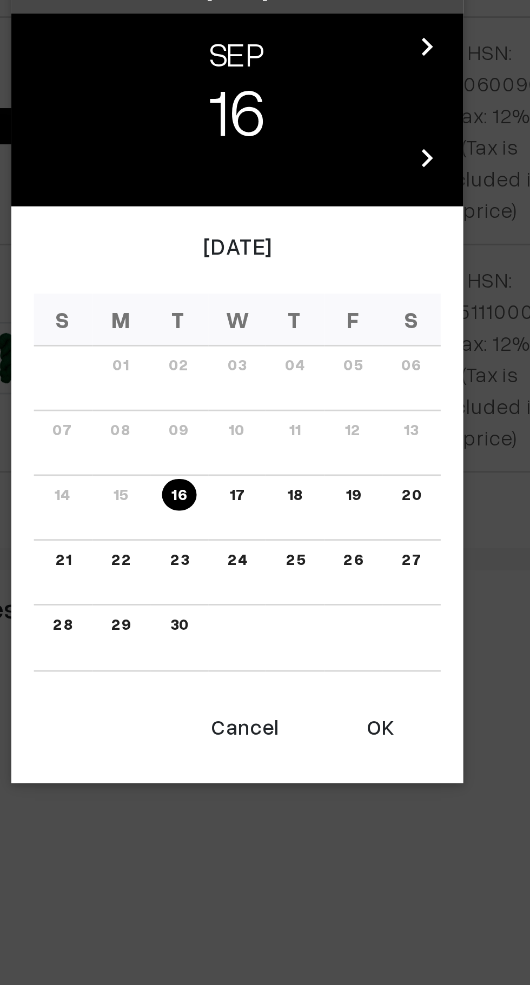
click at [307, 536] on link "19" at bounding box center [307, 535] width 12 height 11
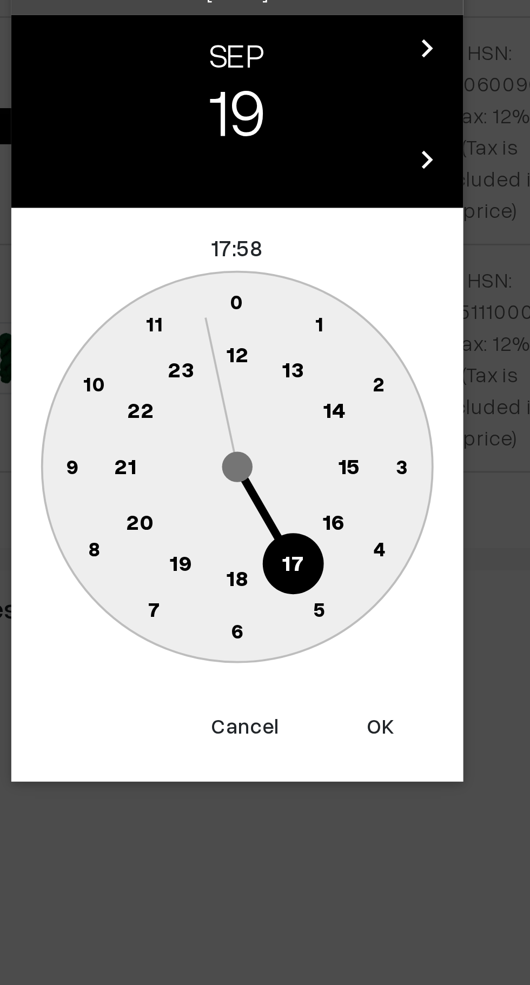
click at [299, 545] on text "16" at bounding box center [299, 545] width 9 height 10
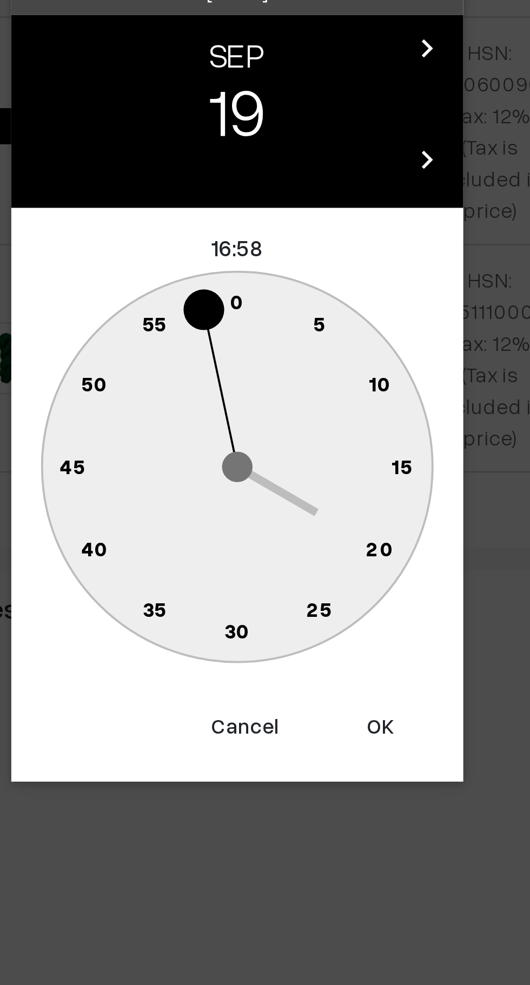
click at [264, 464] on text "0" at bounding box center [265, 466] width 5 height 9
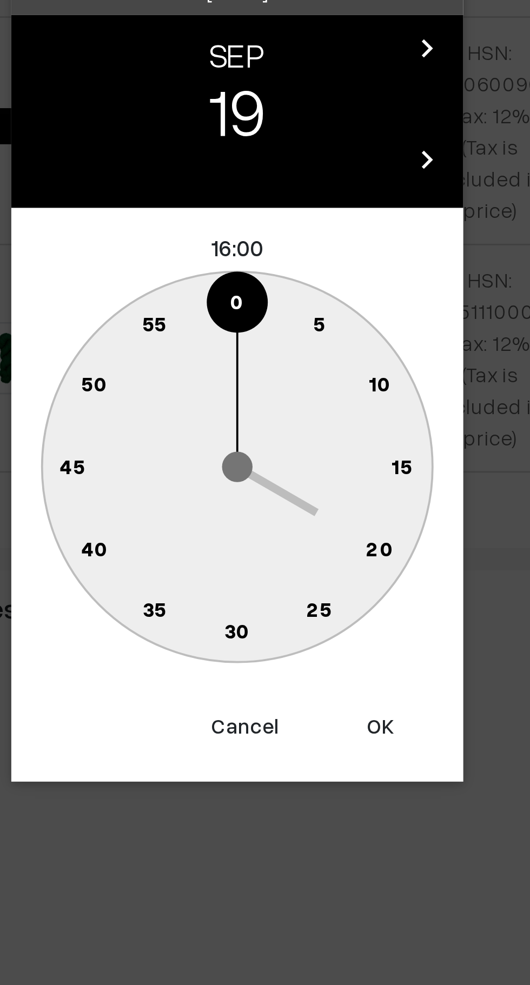
type input "19-09-2025 16:00"
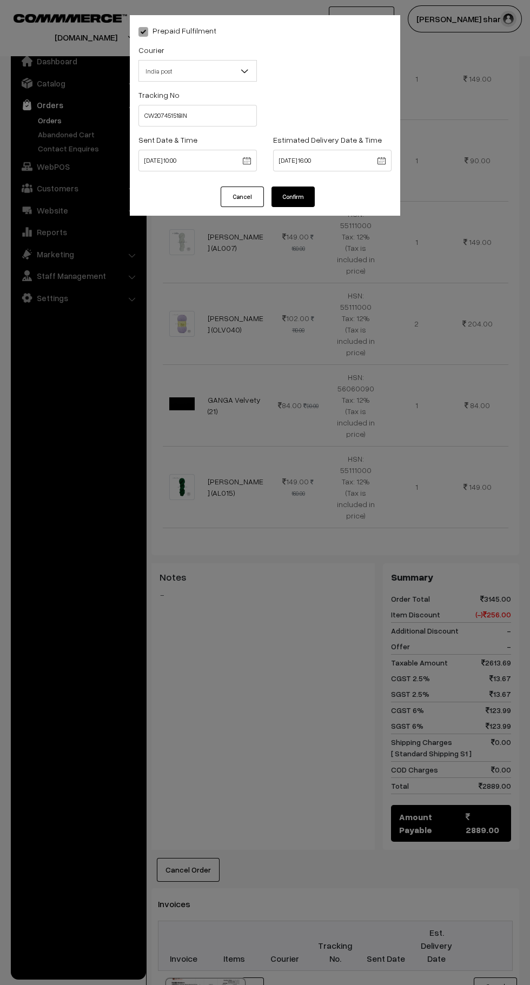
click at [311, 192] on button "Confirm" at bounding box center [292, 196] width 43 height 21
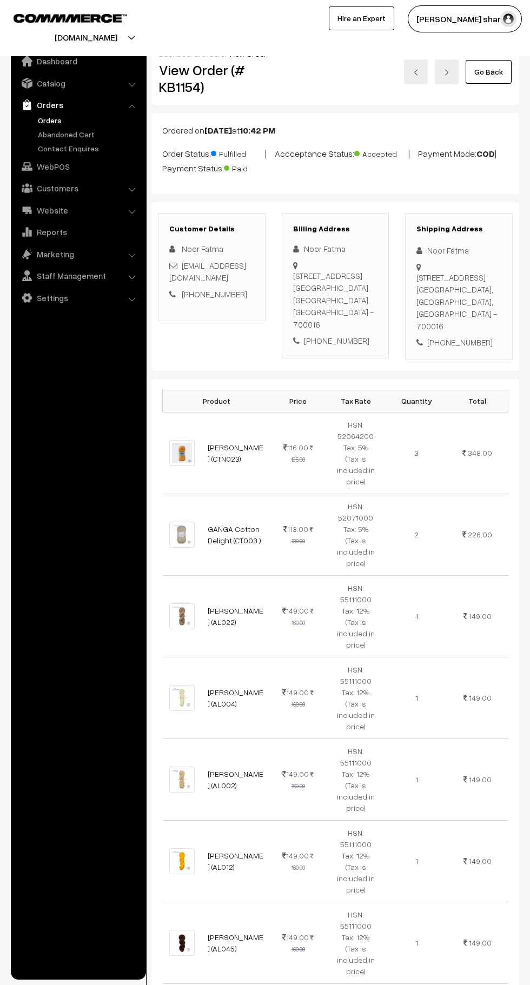
click at [489, 72] on link "Go Back" at bounding box center [488, 72] width 46 height 24
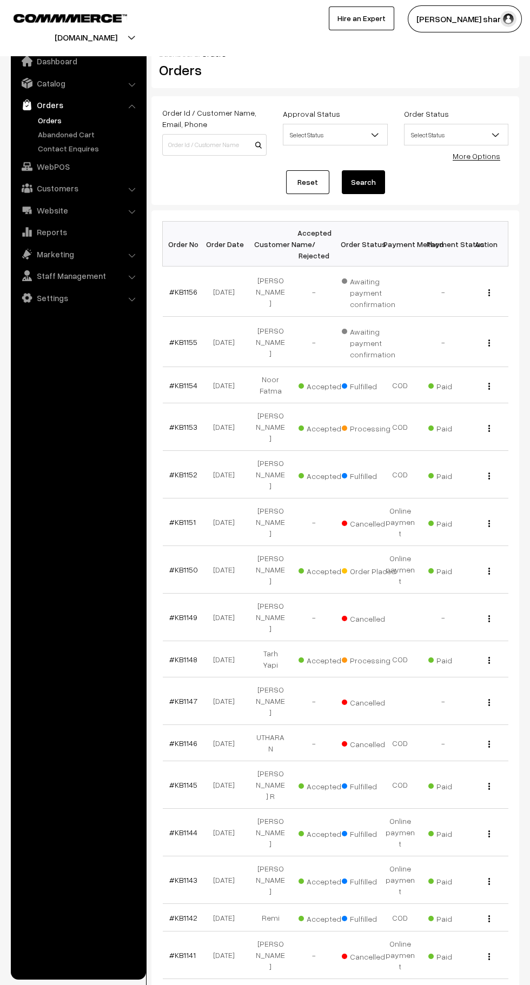
scroll to position [5, 0]
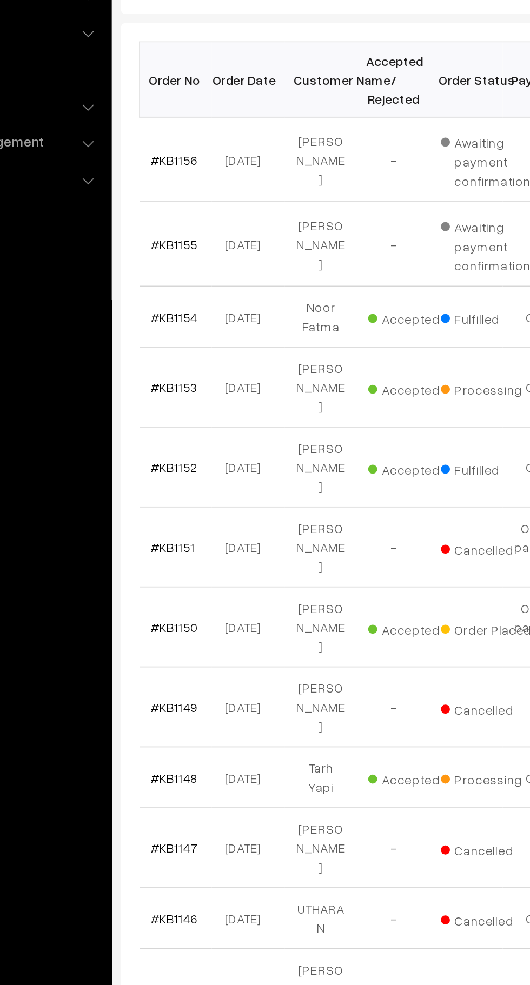
click at [189, 560] on link "#KB1150" at bounding box center [183, 564] width 29 height 9
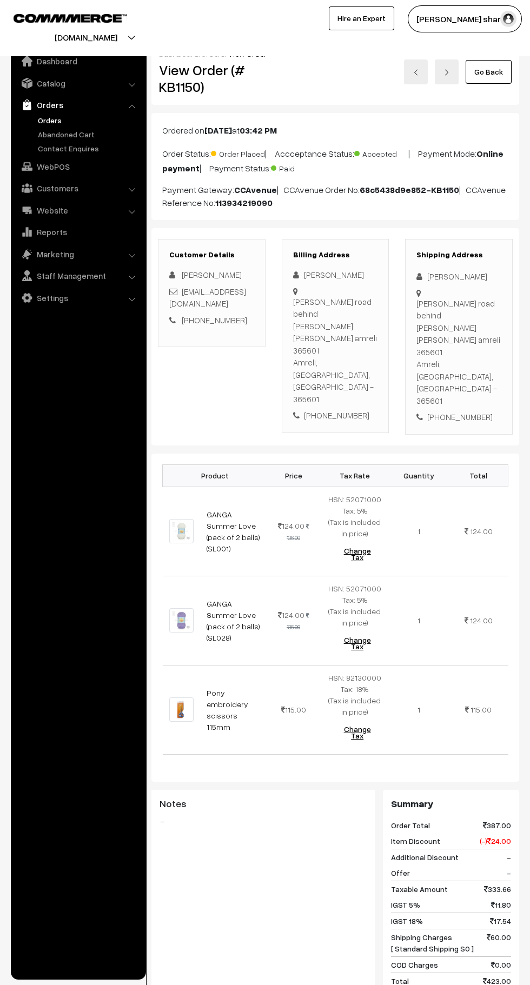
click at [500, 68] on link "Go Back" at bounding box center [488, 72] width 46 height 24
